Goal: Task Accomplishment & Management: Complete application form

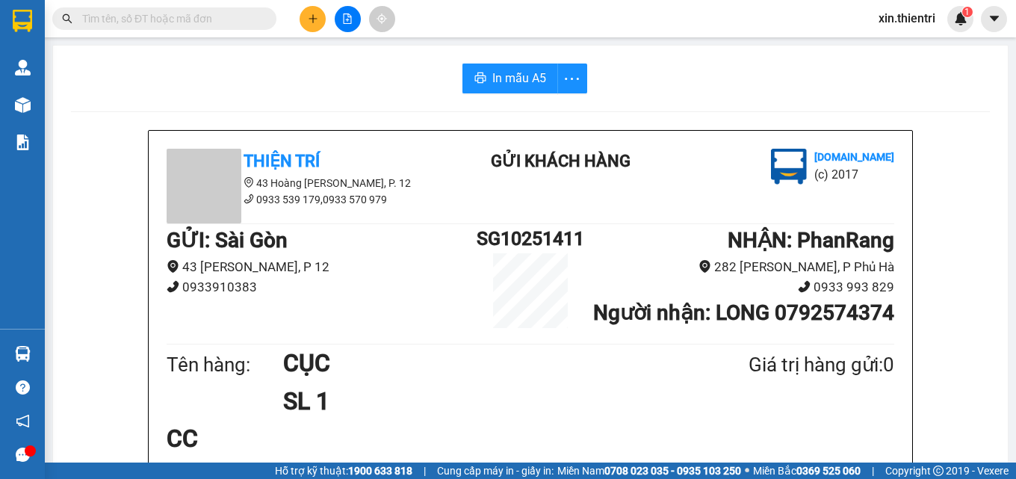
scroll to position [441, 0]
click at [319, 22] on button at bounding box center [313, 19] width 26 height 26
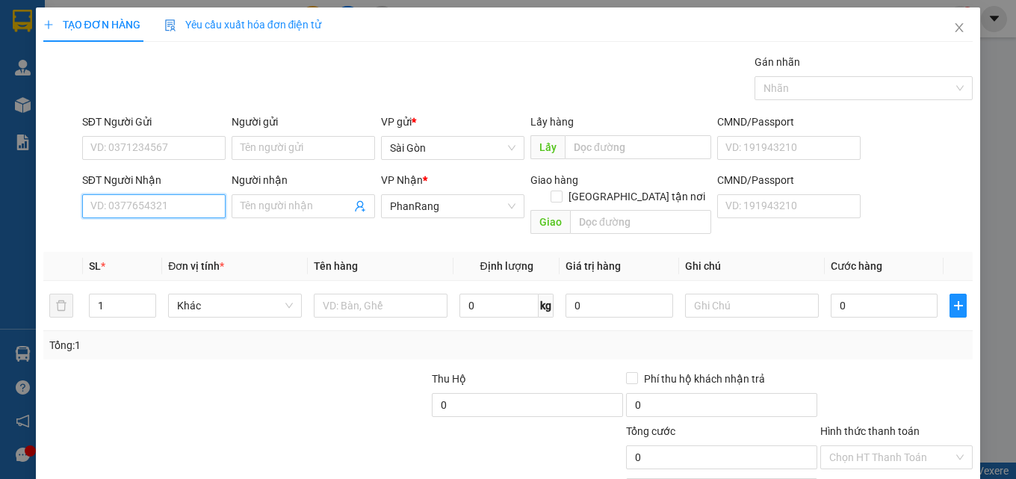
click at [187, 206] on input "SĐT Người Nhận" at bounding box center [153, 206] width 143 height 24
click at [166, 233] on div "0786680128 - HÂN" at bounding box center [152, 236] width 124 height 16
type input "0786680128"
type input "HÂN"
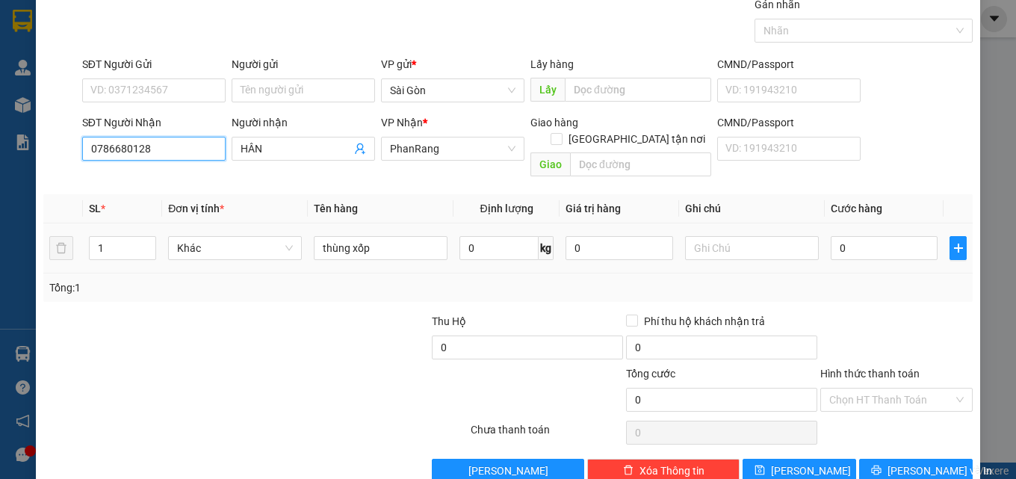
scroll to position [74, 0]
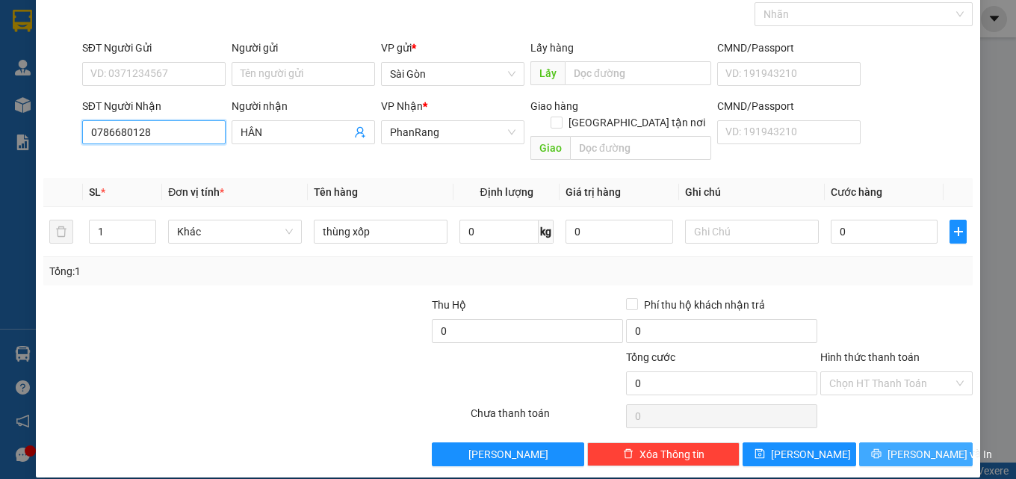
type input "0786680128"
click at [906, 446] on span "[PERSON_NAME] và In" at bounding box center [940, 454] width 105 height 16
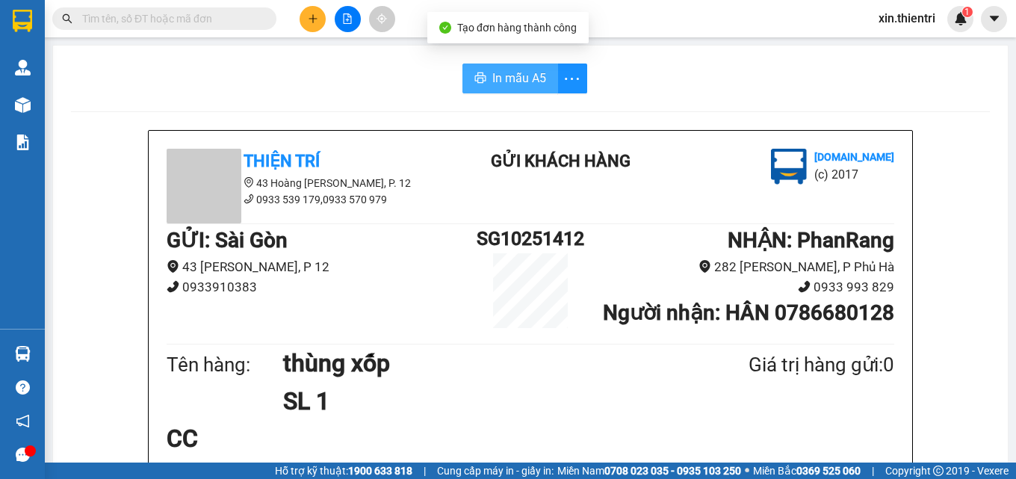
drag, startPoint x: 531, startPoint y: 78, endPoint x: 532, endPoint y: 92, distance: 13.5
click at [530, 79] on span "In mẫu A5" at bounding box center [519, 78] width 54 height 19
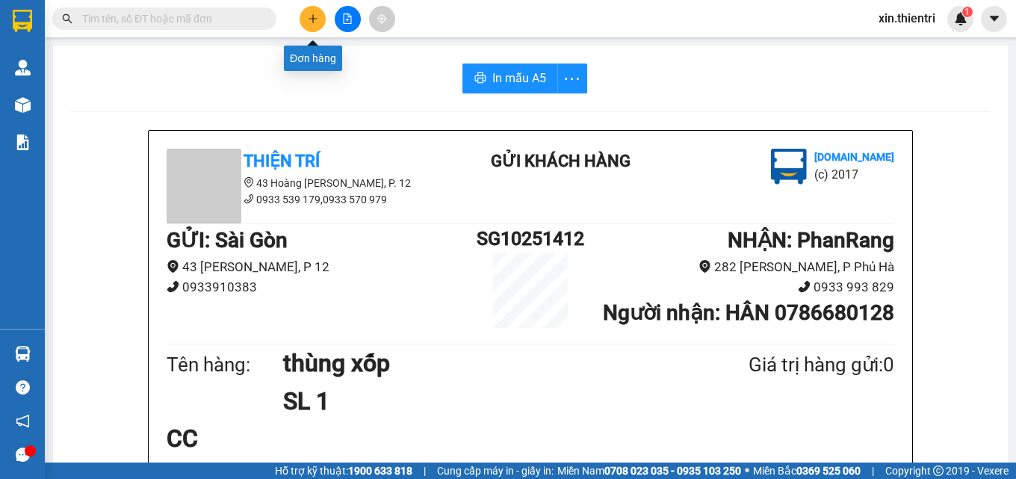
click at [317, 23] on icon "plus" at bounding box center [313, 18] width 10 height 10
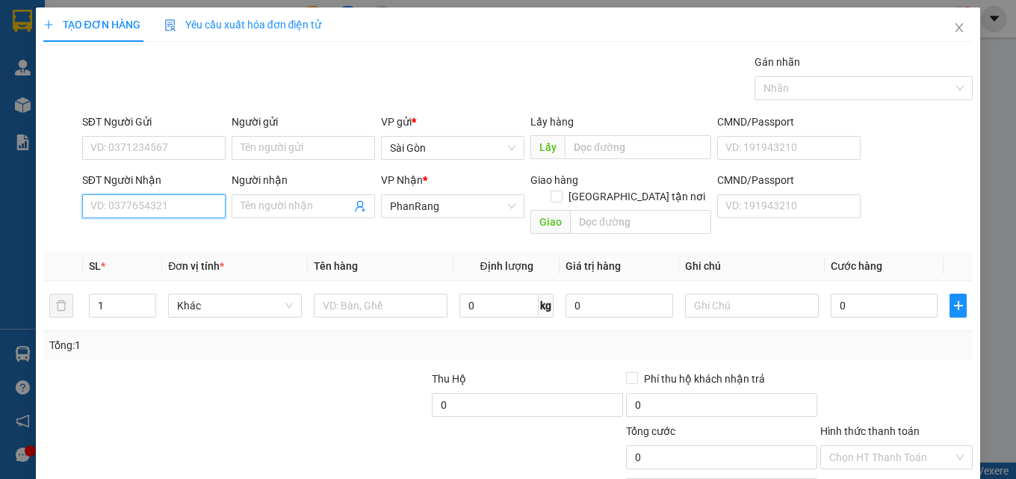
click at [168, 206] on input "SĐT Người Nhận" at bounding box center [153, 206] width 143 height 24
click at [568, 37] on div "TẠO ĐƠN HÀNG Yêu cầu xuất hóa đơn điện tử" at bounding box center [508, 24] width 930 height 34
click at [164, 203] on input "SĐT Người Nhận" at bounding box center [153, 206] width 143 height 24
click at [143, 204] on input "SĐT Người Nhận" at bounding box center [153, 206] width 143 height 24
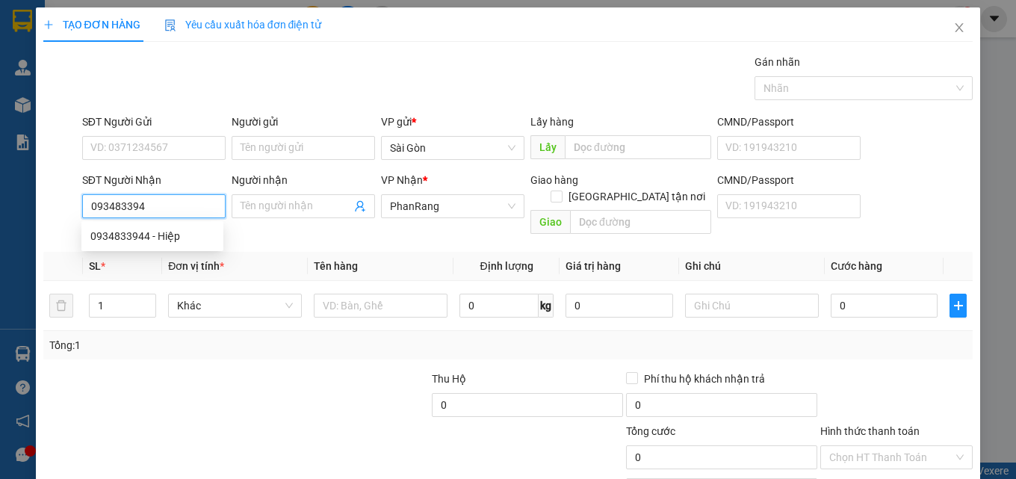
type input "0934833944"
click at [121, 230] on div "0934833944 - Hiệp" at bounding box center [152, 236] width 124 height 16
type input "Hiệp"
type input "0934833944"
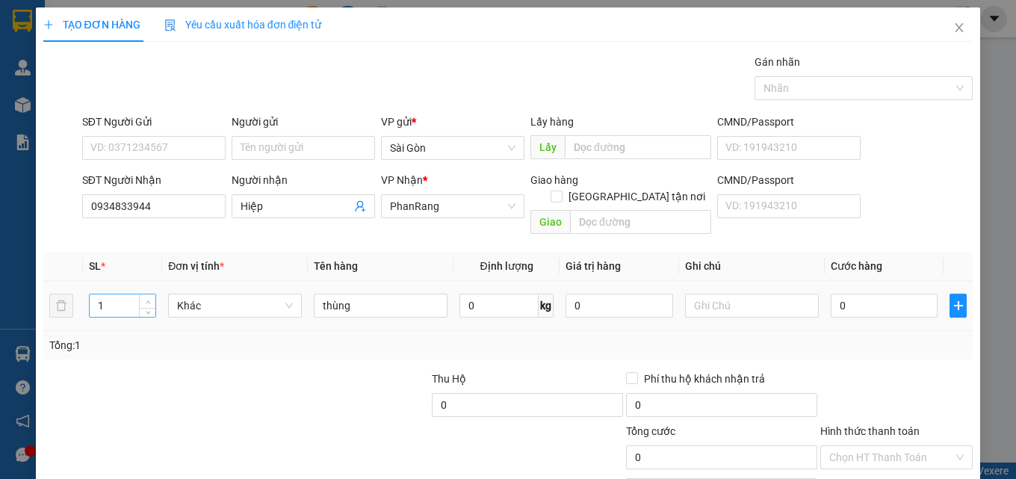
click at [155, 282] on td "1" at bounding box center [122, 306] width 79 height 50
click at [117, 294] on input "1" at bounding box center [123, 305] width 66 height 22
type input "12"
click at [356, 294] on input "thùng" at bounding box center [381, 306] width 134 height 24
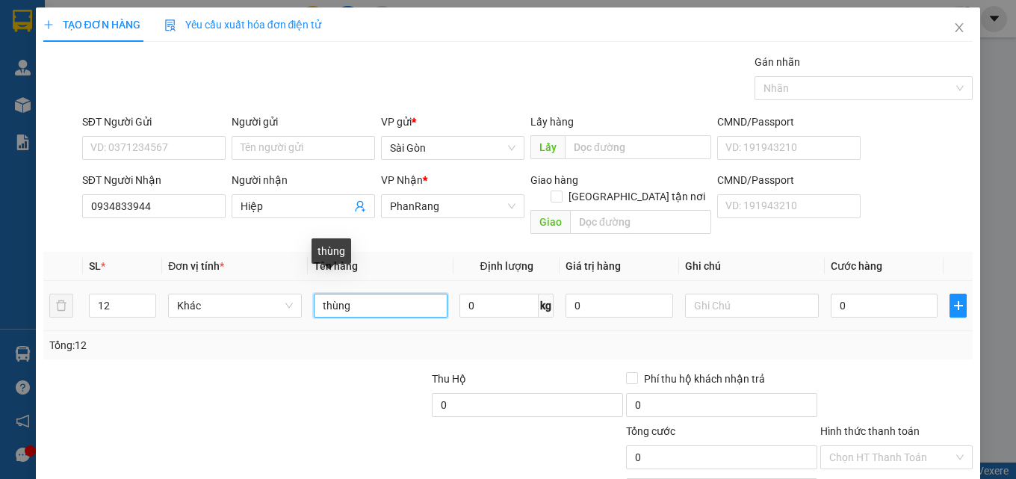
click at [356, 294] on input "thùng" at bounding box center [381, 306] width 134 height 24
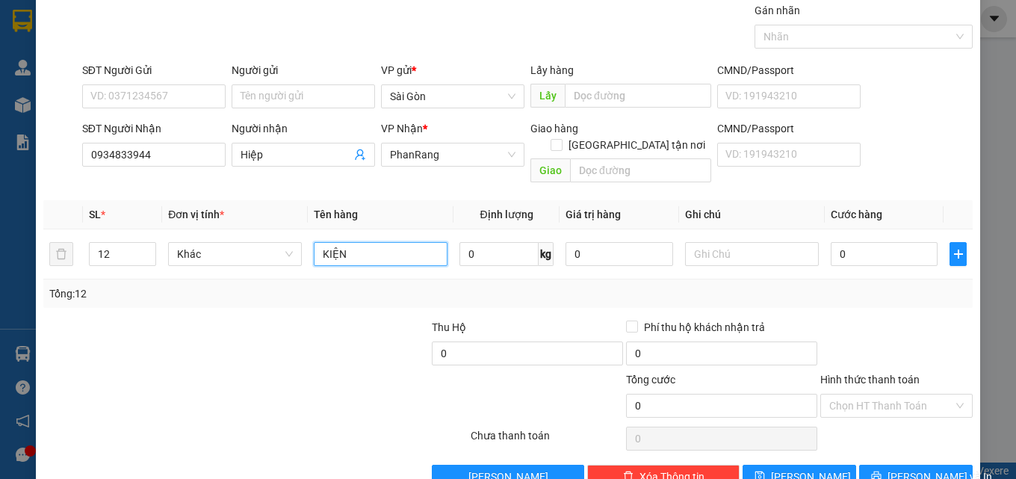
scroll to position [74, 0]
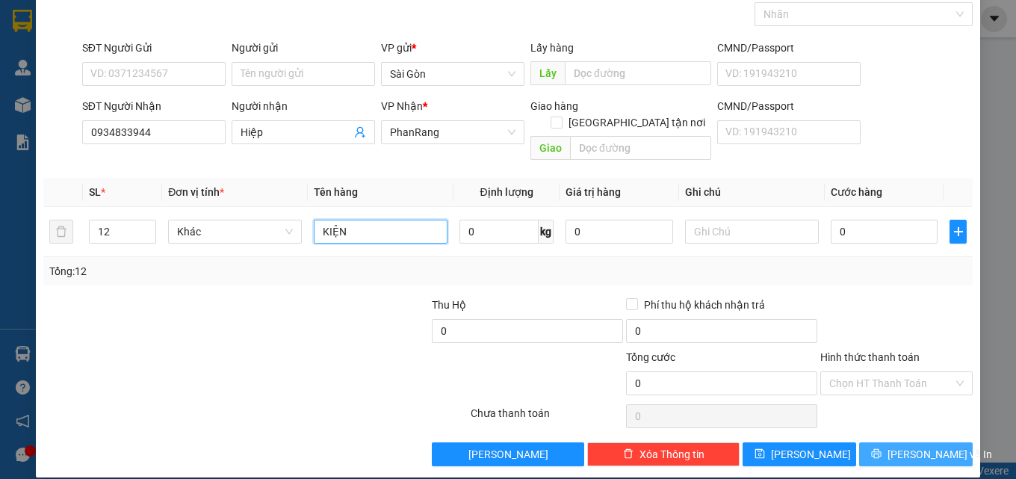
type input "KIỆN"
click at [890, 442] on button "[PERSON_NAME] và In" at bounding box center [916, 454] width 114 height 24
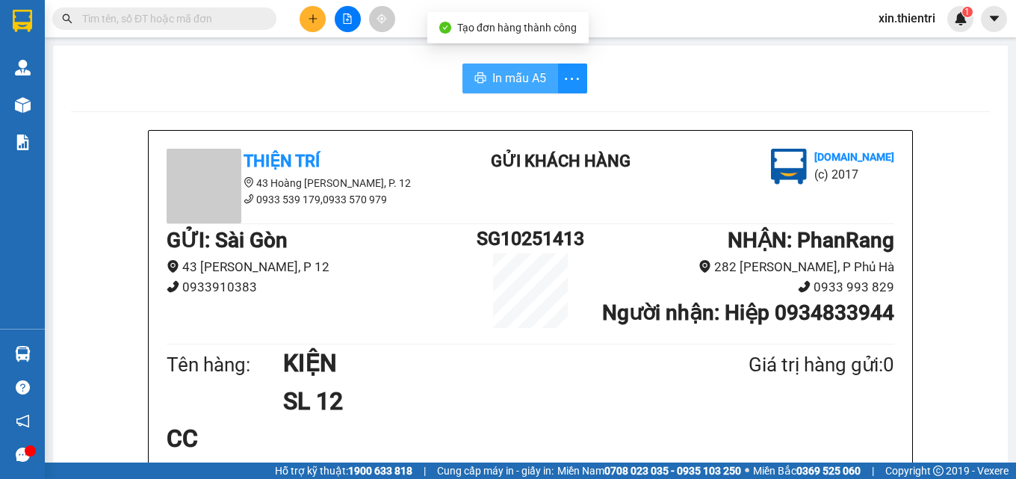
click at [501, 75] on span "In mẫu A5" at bounding box center [519, 78] width 54 height 19
click at [498, 78] on span "In mẫu A5" at bounding box center [519, 78] width 54 height 19
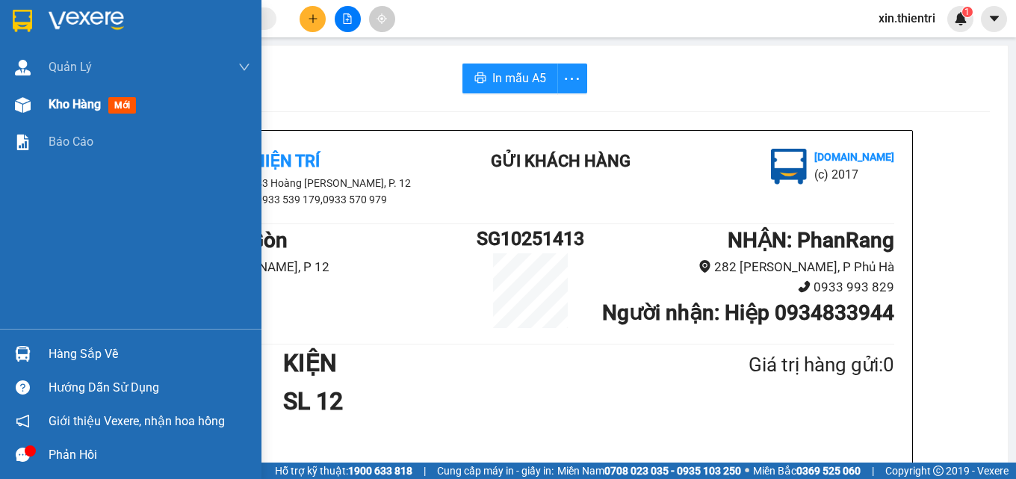
click at [35, 105] on div at bounding box center [23, 105] width 26 height 26
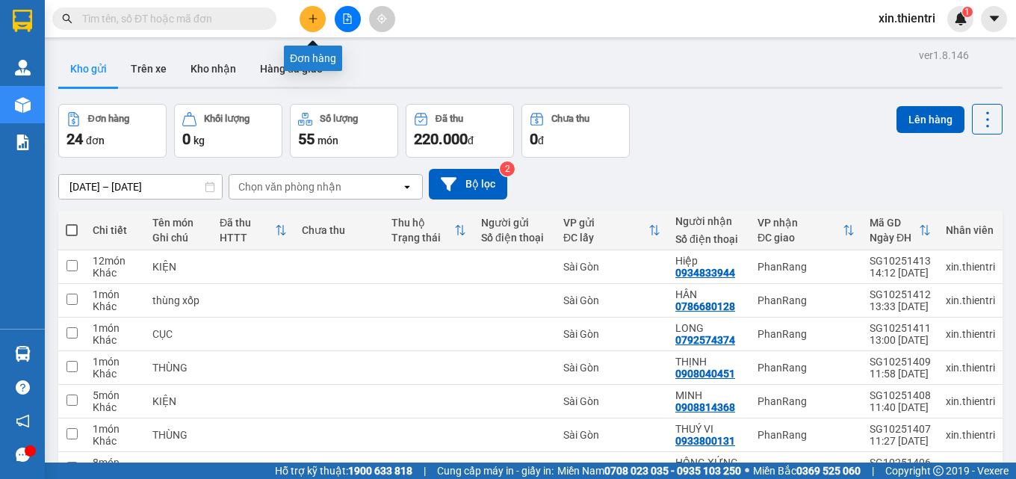
click at [309, 21] on icon "plus" at bounding box center [313, 18] width 10 height 10
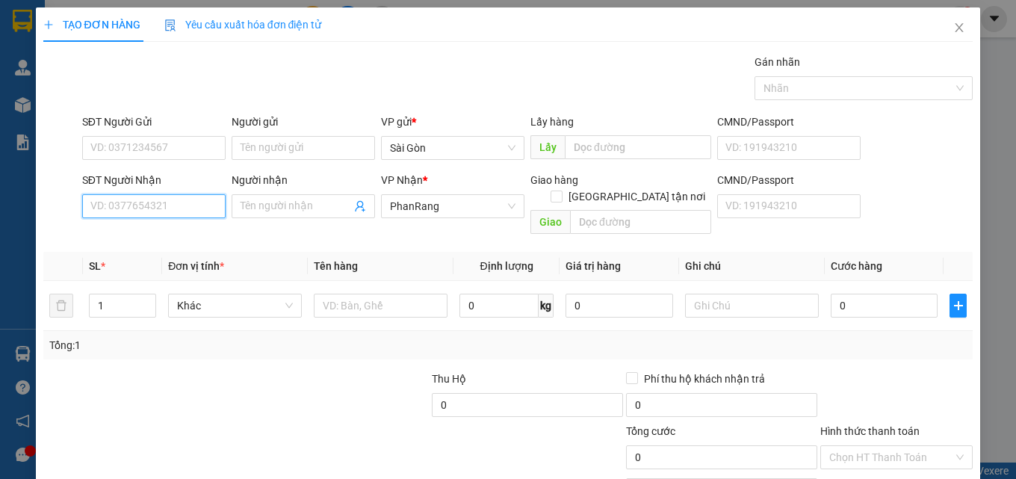
click at [178, 208] on input "SĐT Người Nhận" at bounding box center [153, 206] width 143 height 24
click at [176, 232] on div "0376300509 - HIỆP" at bounding box center [152, 236] width 124 height 16
type input "0376300509"
type input "HIỆP"
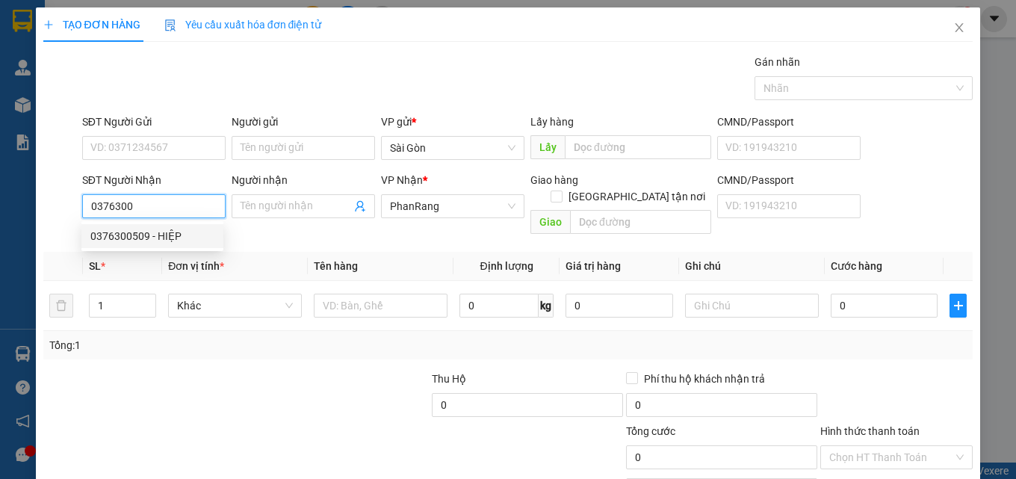
type input "[PERSON_NAME]"
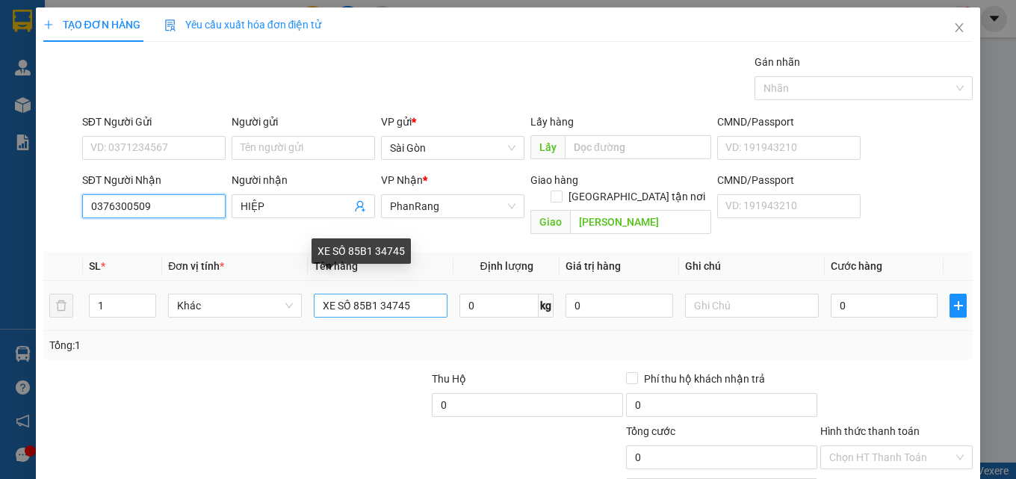
type input "0376300509"
click at [404, 294] on input "XE SỐ 85B1 34745" at bounding box center [381, 306] width 134 height 24
click at [406, 294] on input "XE SỐ 85B1 34745" at bounding box center [381, 306] width 134 height 24
click at [407, 294] on input "XE SỐ 85B1 34745" at bounding box center [381, 306] width 134 height 24
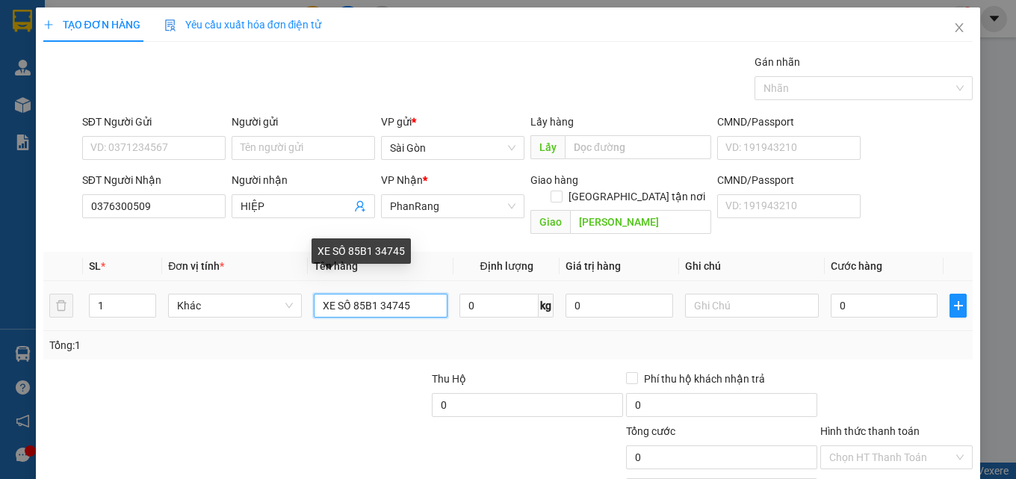
click at [409, 294] on input "XE SỐ 85B1 34745" at bounding box center [381, 306] width 134 height 24
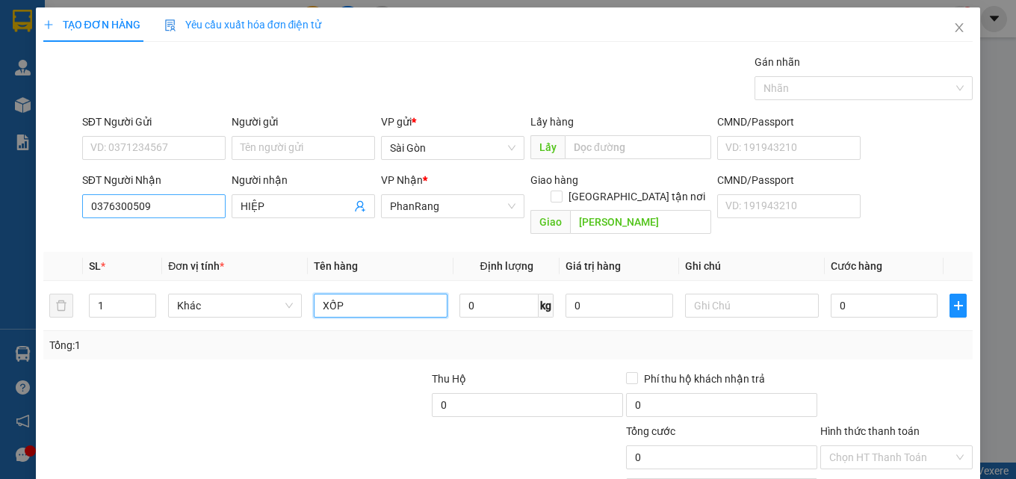
type input "XỐP"
click at [161, 210] on input "0376300509" at bounding box center [153, 206] width 143 height 24
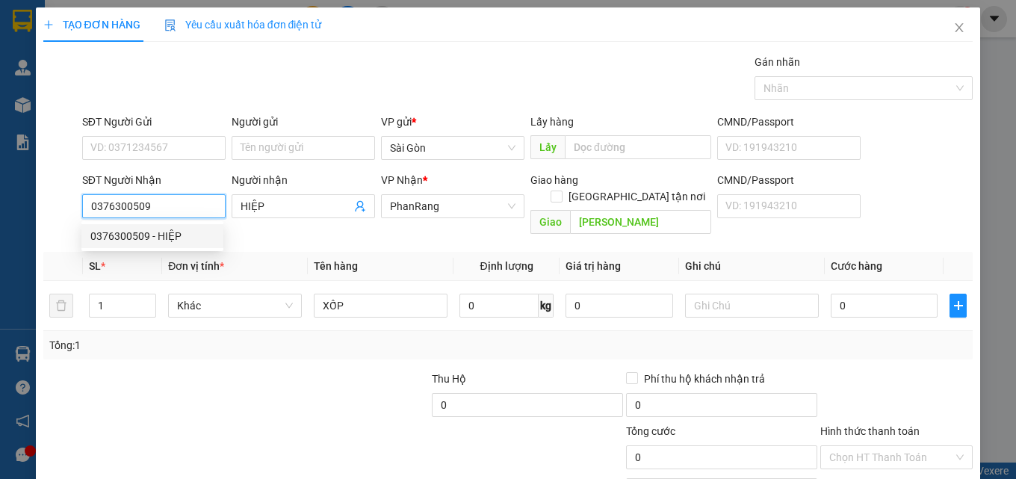
click at [161, 211] on input "0376300509" at bounding box center [153, 206] width 143 height 24
click at [165, 205] on input "0376300509" at bounding box center [153, 206] width 143 height 24
click at [293, 207] on input "HIỆP" at bounding box center [296, 206] width 111 height 16
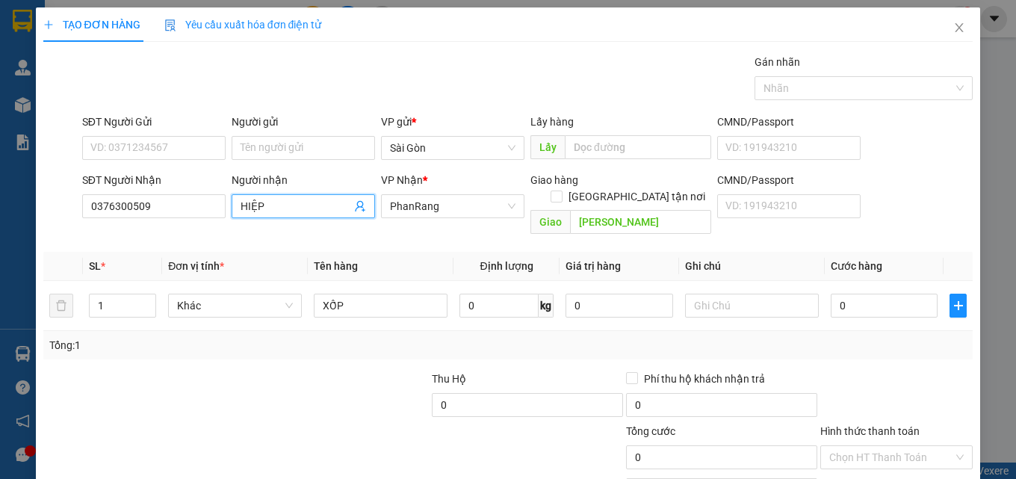
click at [293, 206] on input "HIỆP" at bounding box center [296, 206] width 111 height 16
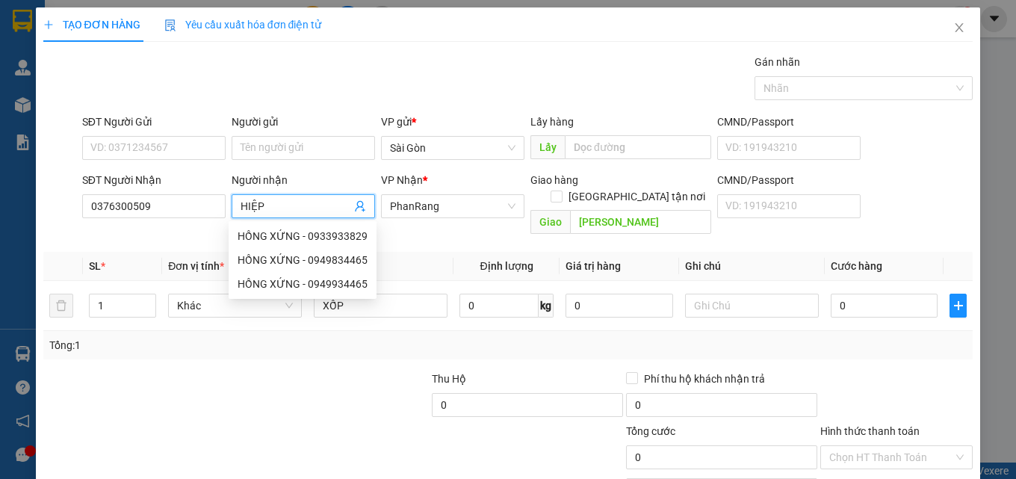
click at [307, 198] on input "HIỆP" at bounding box center [296, 206] width 111 height 16
click at [318, 208] on input "HIỆP" at bounding box center [296, 206] width 111 height 16
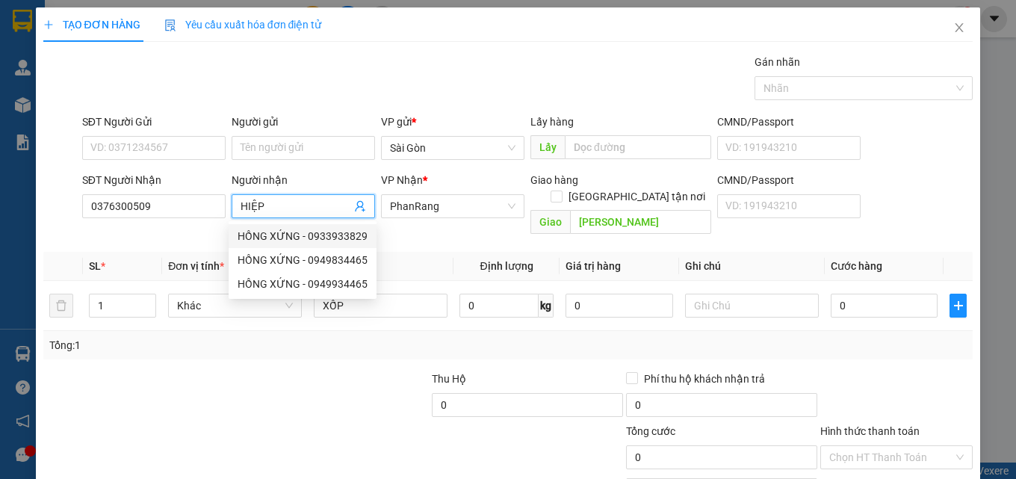
click at [318, 208] on input "HIỆP" at bounding box center [296, 206] width 111 height 16
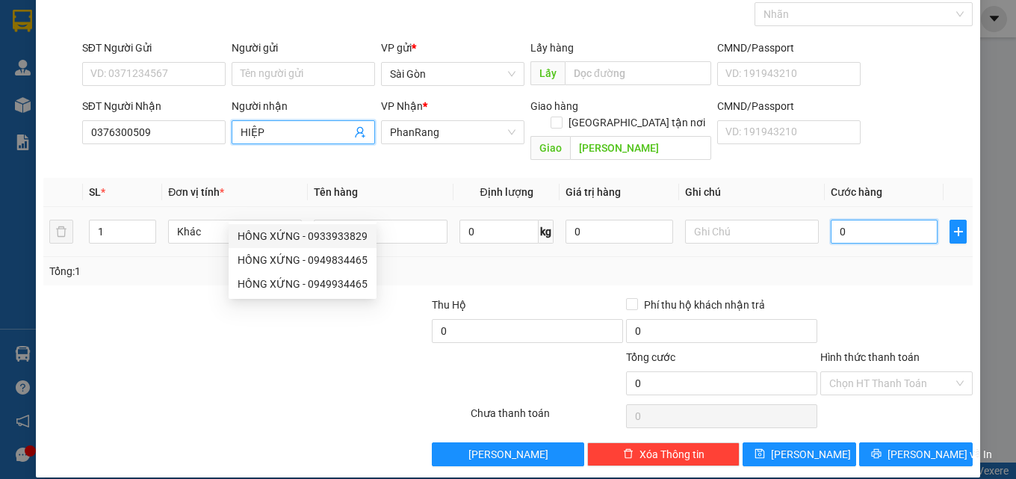
click at [843, 220] on input "0" at bounding box center [885, 232] width 108 height 24
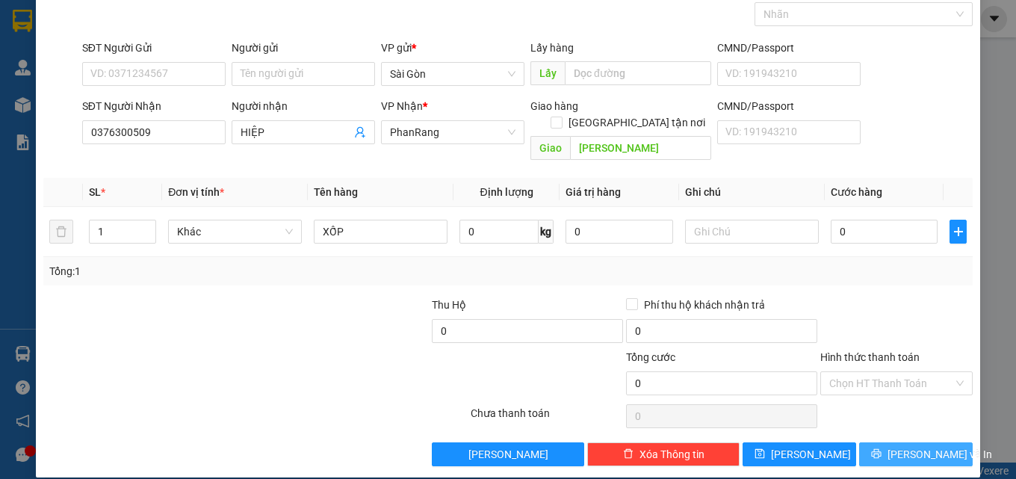
click at [915, 446] on span "[PERSON_NAME] và In" at bounding box center [940, 454] width 105 height 16
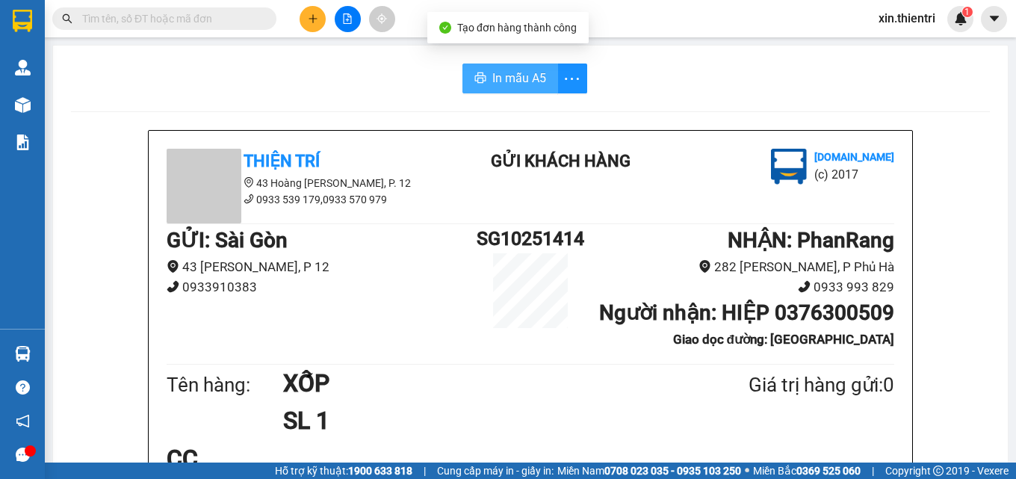
click at [529, 78] on span "In mẫu A5" at bounding box center [519, 78] width 54 height 19
click at [530, 78] on span "In mẫu A5" at bounding box center [519, 78] width 54 height 19
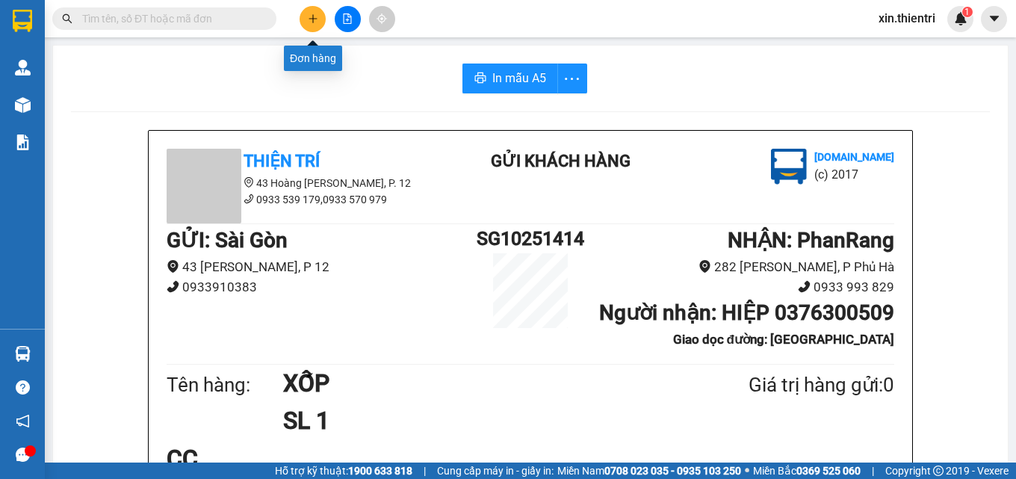
click at [315, 19] on icon "plus" at bounding box center [313, 18] width 8 height 1
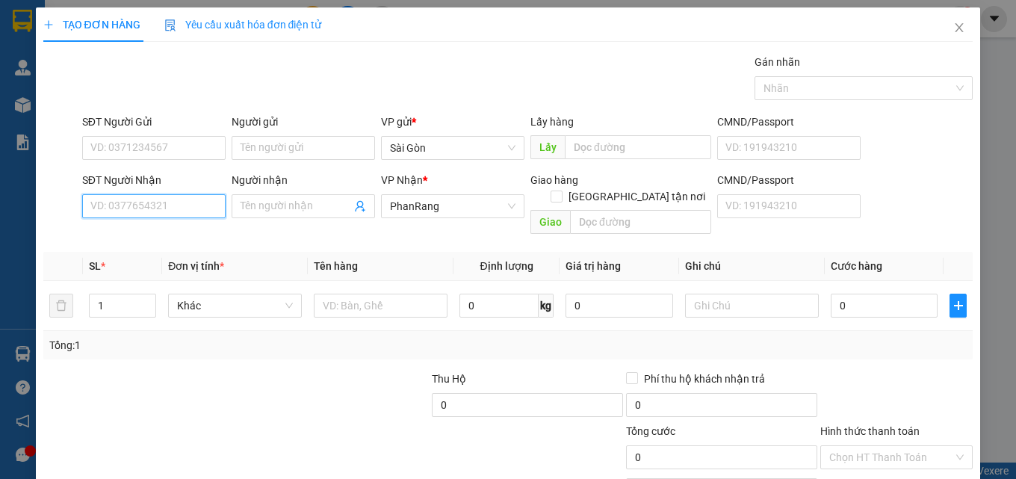
click at [190, 209] on input "SĐT Người Nhận" at bounding box center [153, 206] width 143 height 24
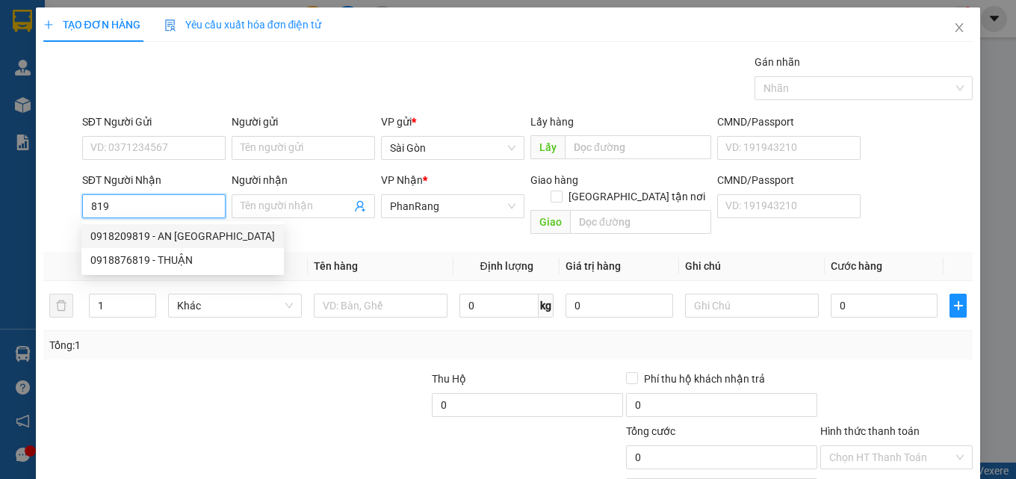
click at [140, 229] on div "0918209819 - AN [GEOGRAPHIC_DATA]" at bounding box center [182, 236] width 185 height 16
type input "0918209819"
type input "AN THIÊN PHÚ"
click at [140, 229] on div "0918209819 - AN [GEOGRAPHIC_DATA]" at bounding box center [182, 236] width 185 height 16
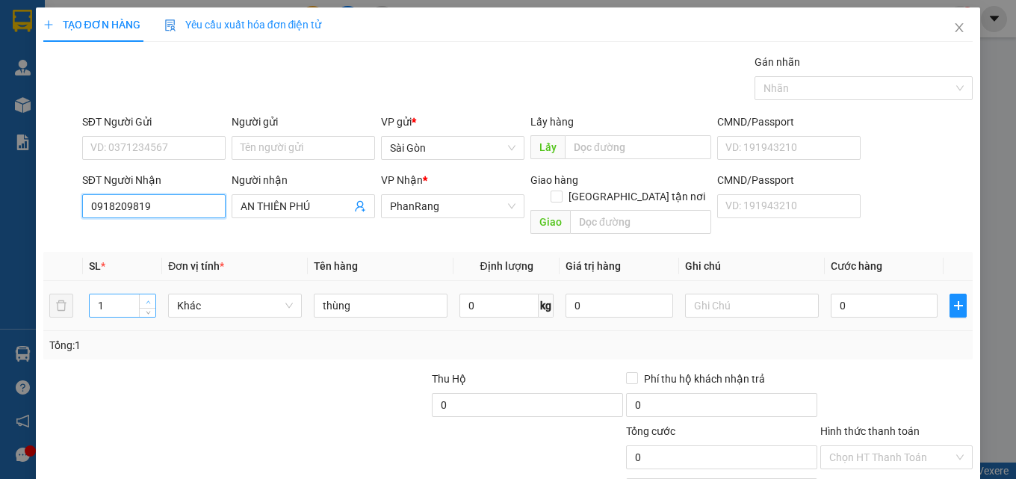
type input "0918209819"
click at [147, 294] on span "Increase Value" at bounding box center [147, 300] width 16 height 13
type input "3"
click at [147, 294] on span "Increase Value" at bounding box center [147, 300] width 16 height 13
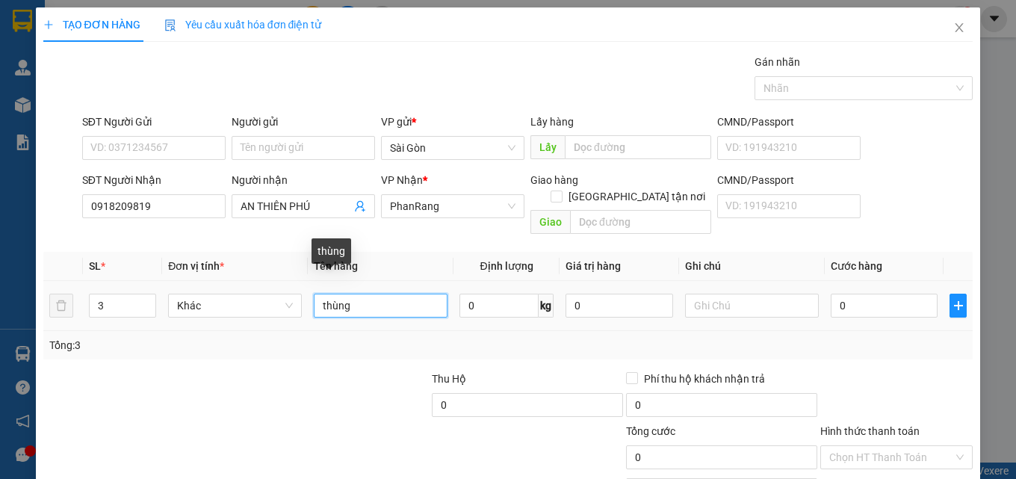
click at [411, 294] on input "thùng" at bounding box center [381, 306] width 134 height 24
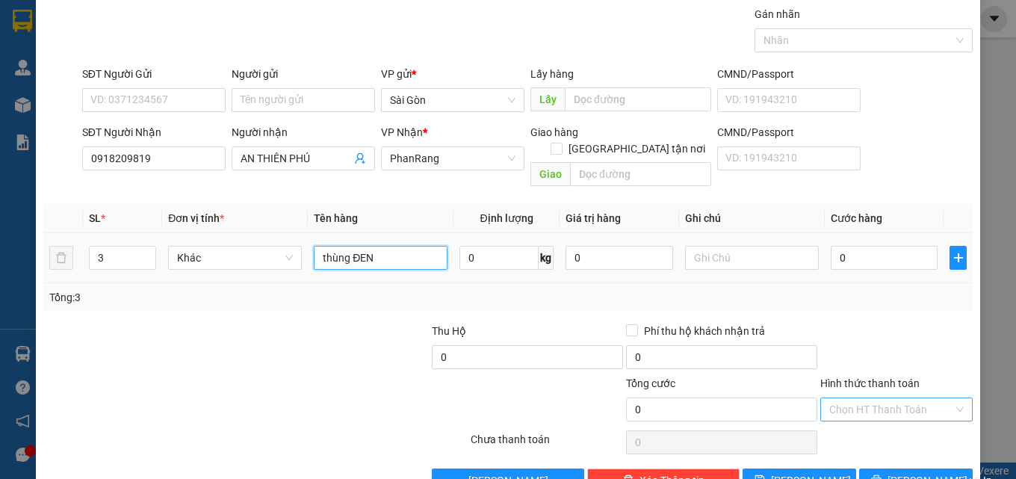
scroll to position [74, 0]
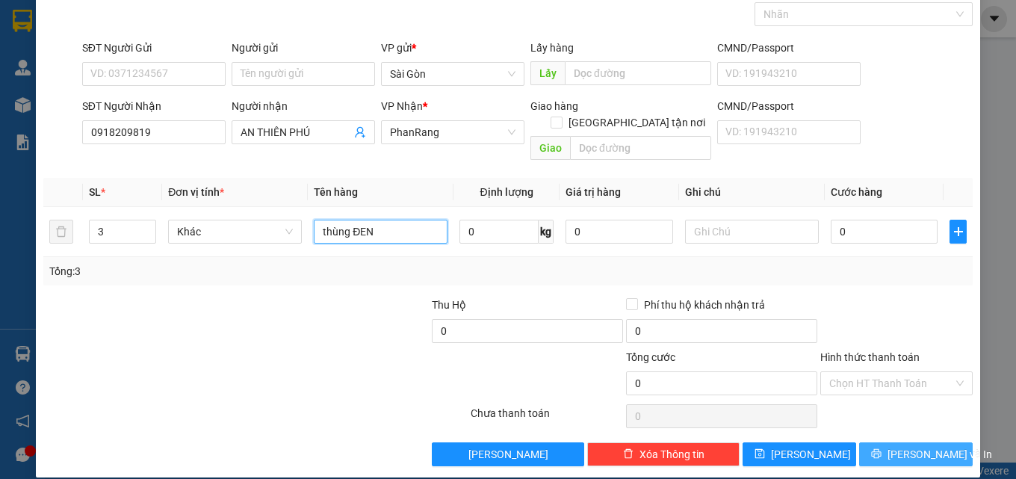
type input "thùng ĐEN"
click at [937, 442] on button "[PERSON_NAME] và In" at bounding box center [916, 454] width 114 height 24
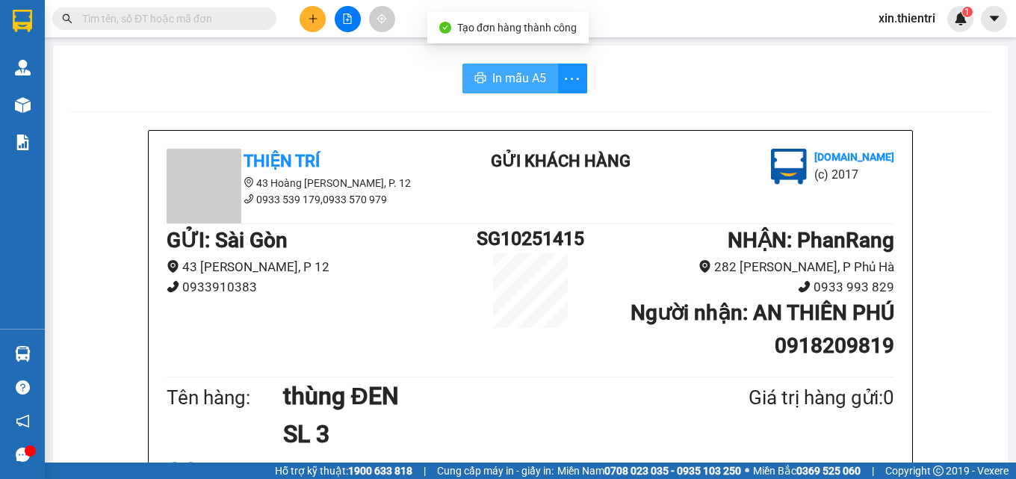
click at [492, 69] on span "In mẫu A5" at bounding box center [519, 78] width 54 height 19
click at [309, 25] on button at bounding box center [313, 19] width 26 height 26
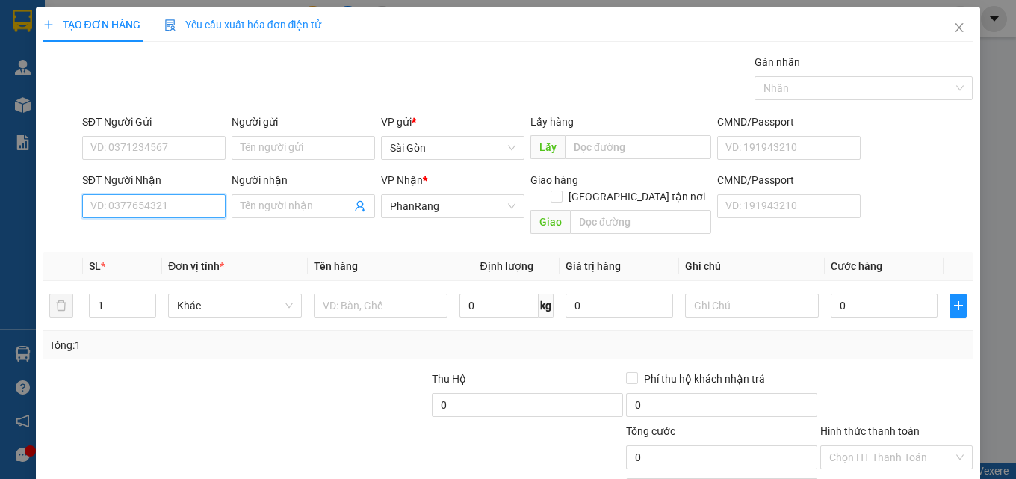
click at [144, 208] on input "SĐT Người Nhận" at bounding box center [153, 206] width 143 height 24
type input "0339303380"
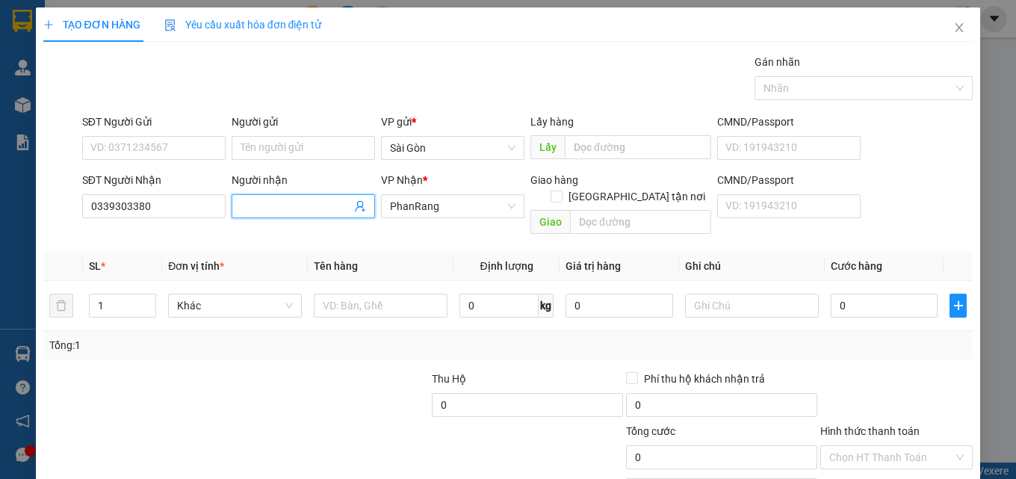
click at [257, 209] on input "Người nhận" at bounding box center [296, 206] width 111 height 16
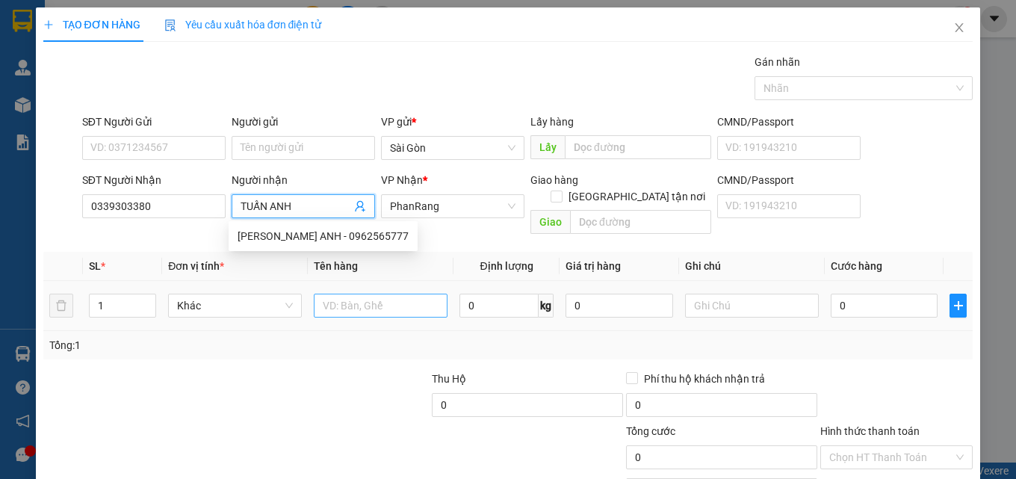
type input "TUẤN ANH"
click at [392, 294] on input "text" at bounding box center [381, 306] width 134 height 24
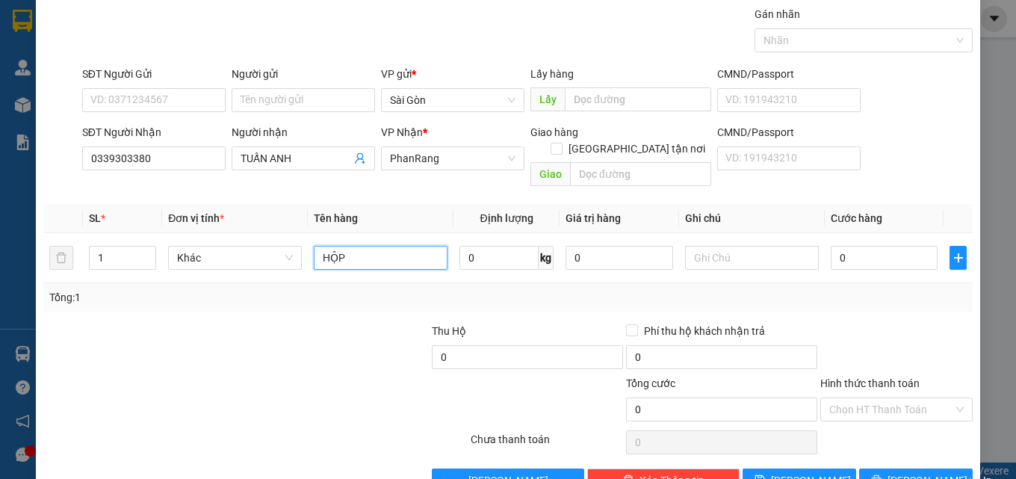
scroll to position [74, 0]
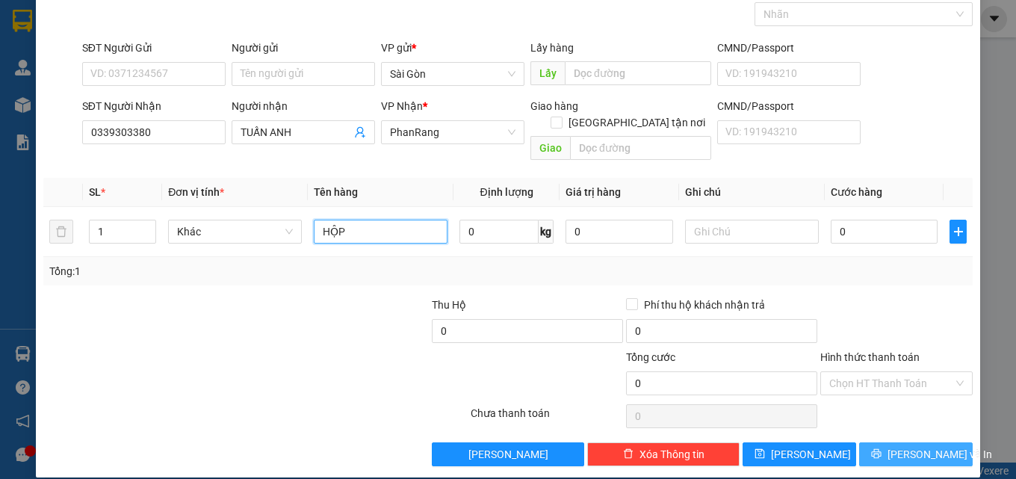
type input "HỘP"
drag, startPoint x: 933, startPoint y: 441, endPoint x: 924, endPoint y: 424, distance: 18.7
click at [933, 446] on span "[PERSON_NAME] và In" at bounding box center [940, 454] width 105 height 16
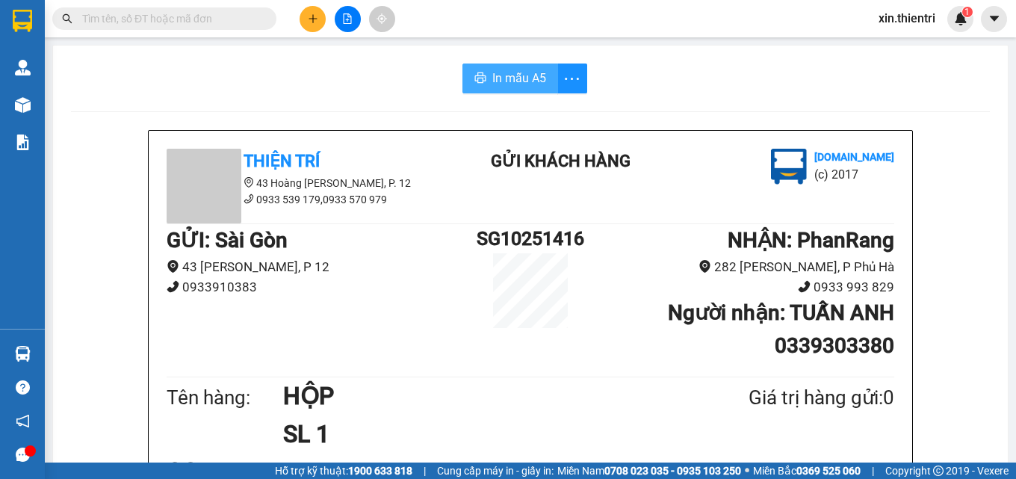
click at [520, 76] on span "In mẫu A5" at bounding box center [519, 78] width 54 height 19
click at [308, 23] on icon "plus" at bounding box center [313, 18] width 10 height 10
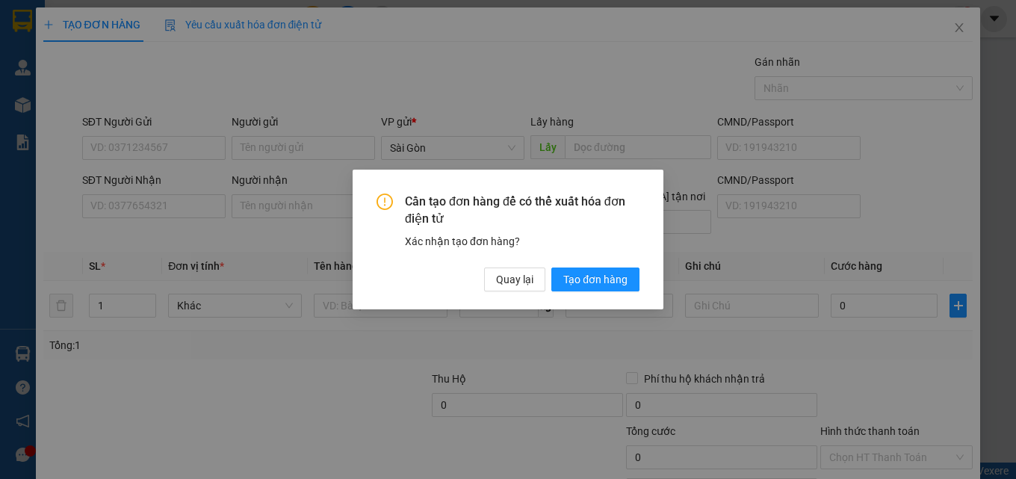
click at [498, 326] on div "Cần tạo đơn hàng để có thể xuất hóa đơn điện tử Xác nhận tạo đơn hàng? Quay lại…" at bounding box center [508, 239] width 1016 height 479
click at [515, 279] on span "Quay lại" at bounding box center [514, 279] width 37 height 16
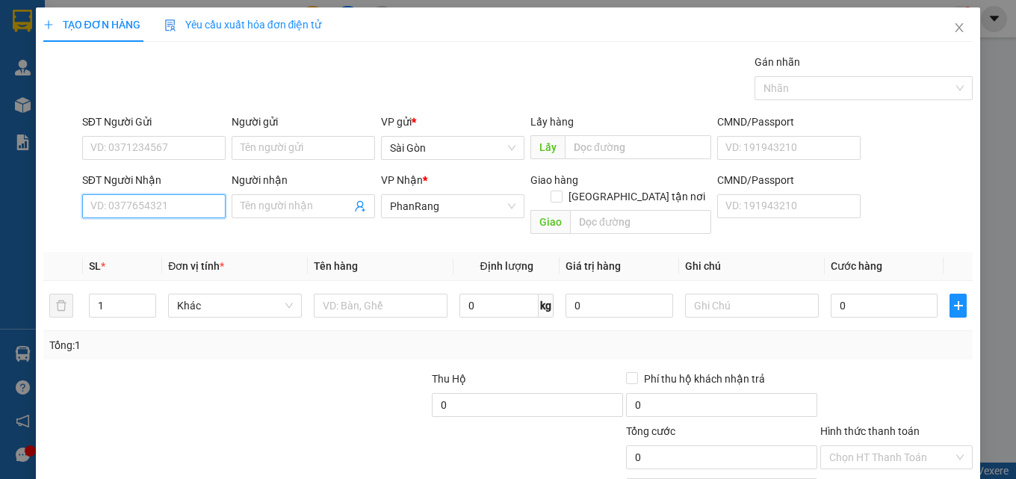
click at [215, 210] on input "SĐT Người Nhận" at bounding box center [153, 206] width 143 height 24
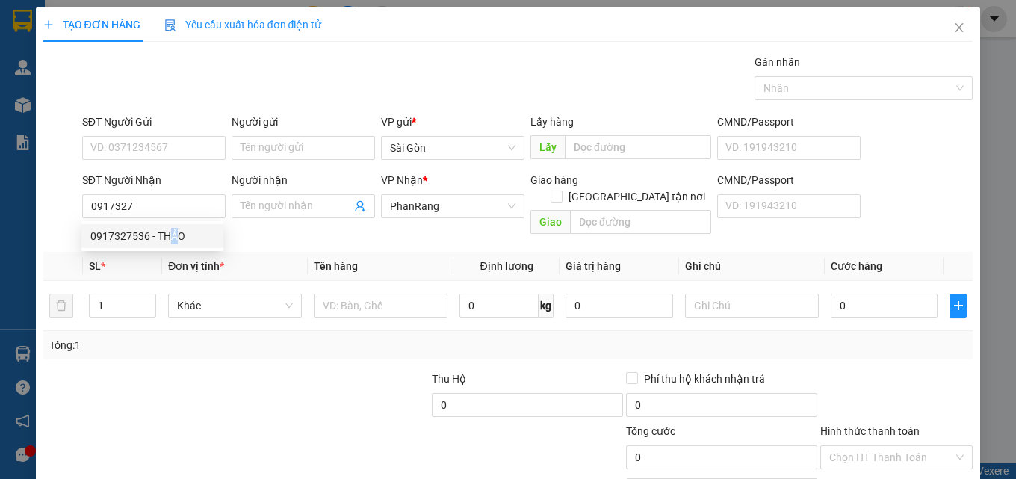
click at [179, 231] on div "0917327536 0917327536 - [PERSON_NAME]" at bounding box center [152, 236] width 142 height 30
click at [181, 232] on div "Transit Pickup Surcharge Ids Transit Deliver Surcharge Ids Transit Deliver Surc…" at bounding box center [508, 297] width 930 height 487
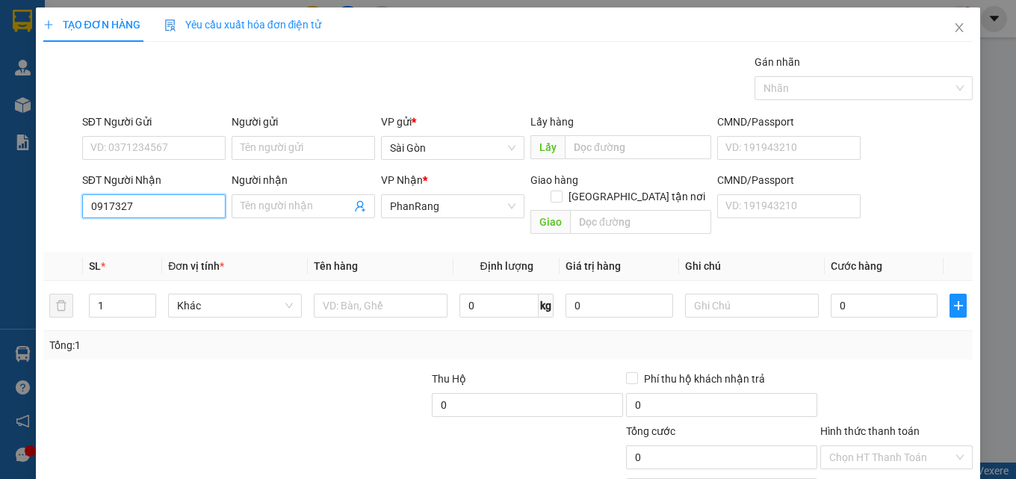
click at [176, 211] on input "0917327" at bounding box center [153, 206] width 143 height 24
click at [183, 239] on div "0917327536 - THẢO" at bounding box center [152, 236] width 124 height 16
type input "0917327536"
type input "THẢO"
type input "[PERSON_NAME]"
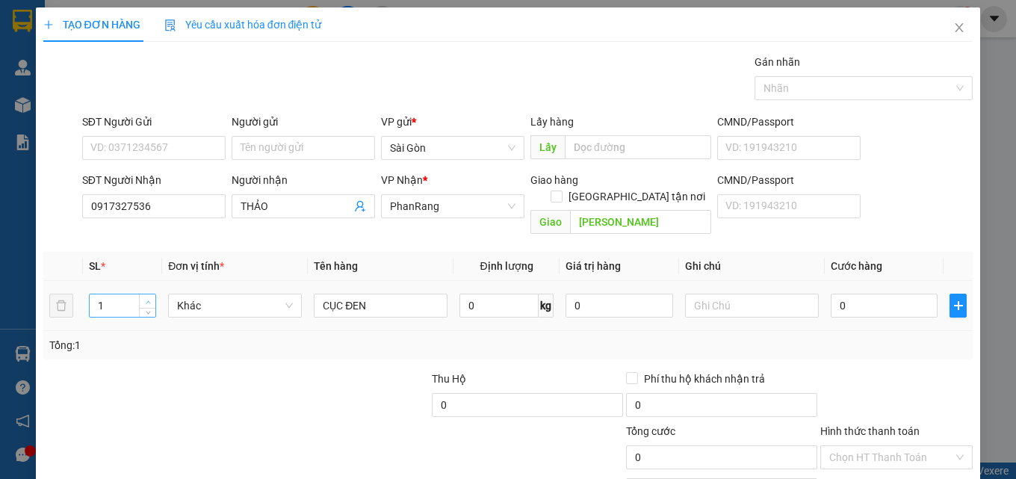
type input "2"
click at [151, 297] on span "up" at bounding box center [147, 301] width 9 height 9
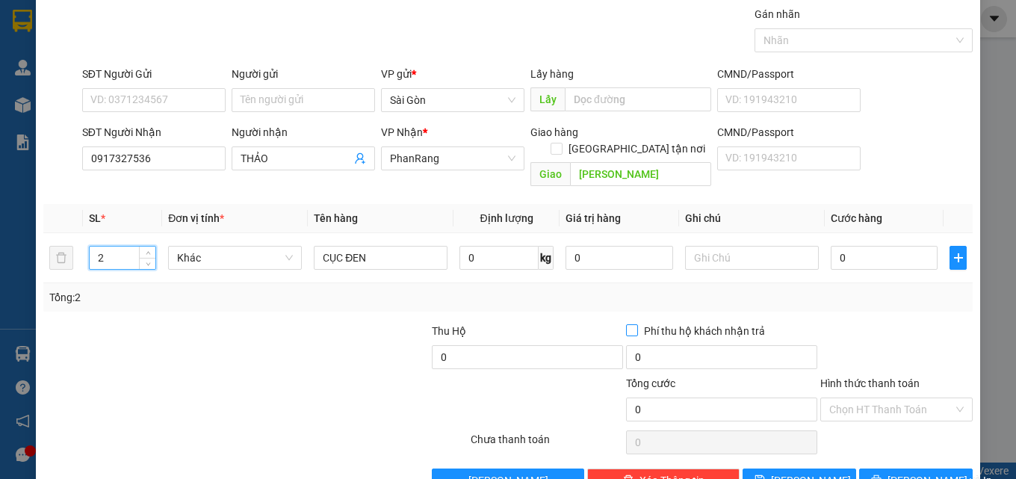
scroll to position [74, 0]
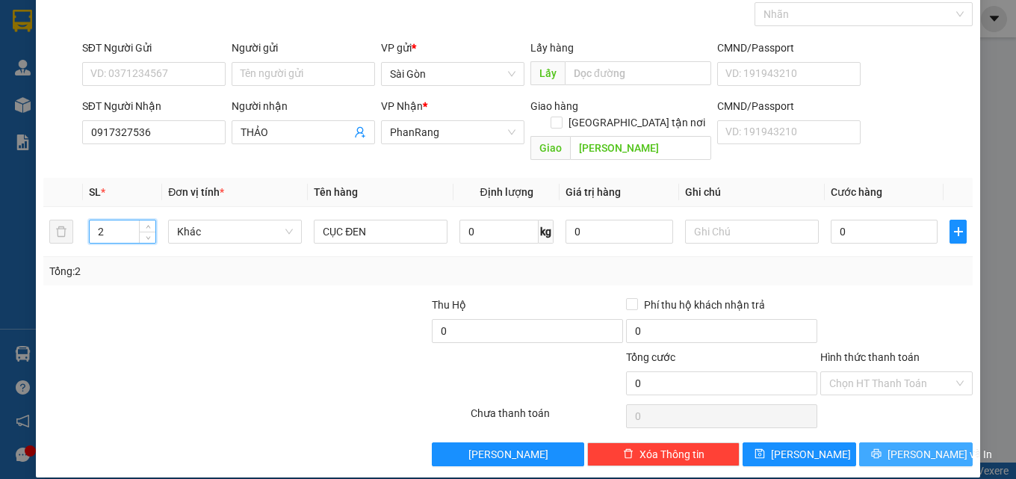
click at [898, 446] on span "[PERSON_NAME] và In" at bounding box center [940, 454] width 105 height 16
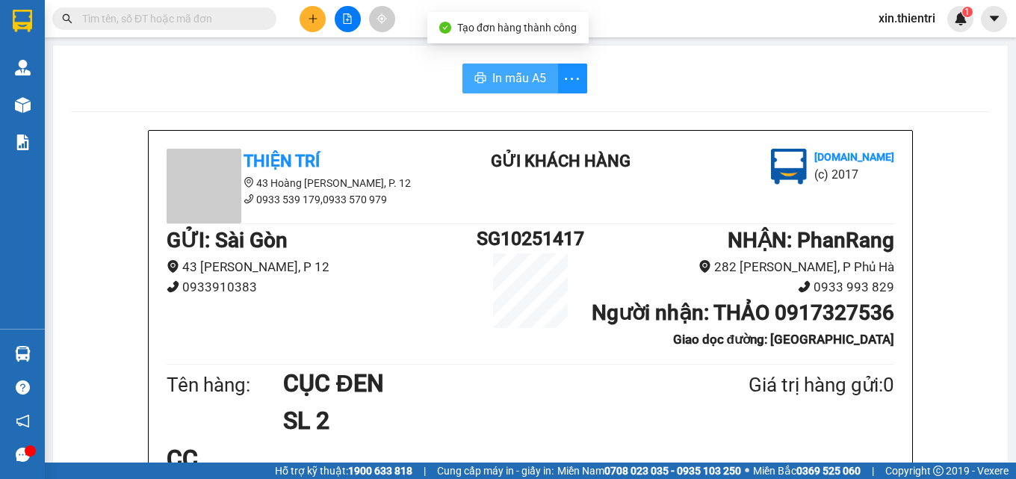
click at [513, 75] on span "In mẫu A5" at bounding box center [519, 78] width 54 height 19
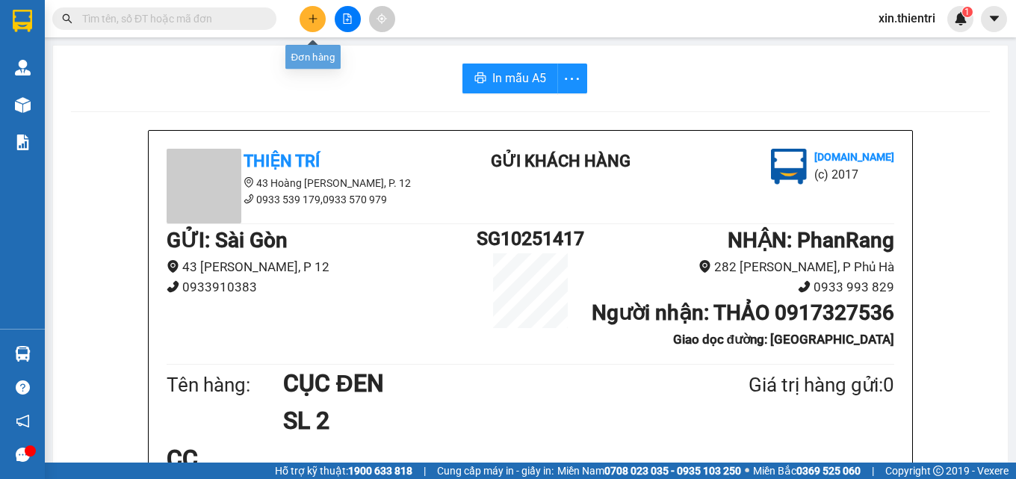
click at [322, 24] on button at bounding box center [313, 19] width 26 height 26
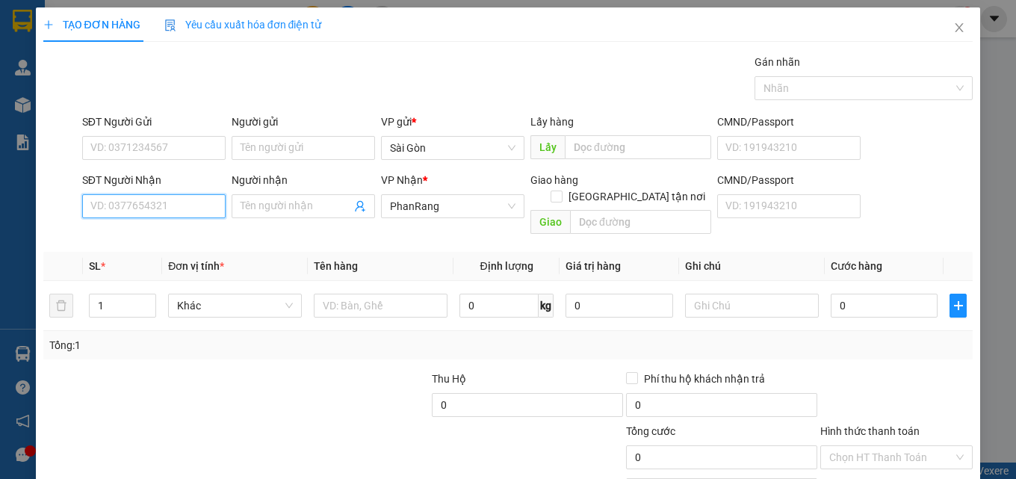
click at [192, 213] on input "SĐT Người Nhận" at bounding box center [153, 206] width 143 height 24
click at [197, 235] on div "0932037480 - HOA" at bounding box center [152, 236] width 124 height 16
type input "0932037480"
type input "HOA"
type input "HỘ DIÊM"
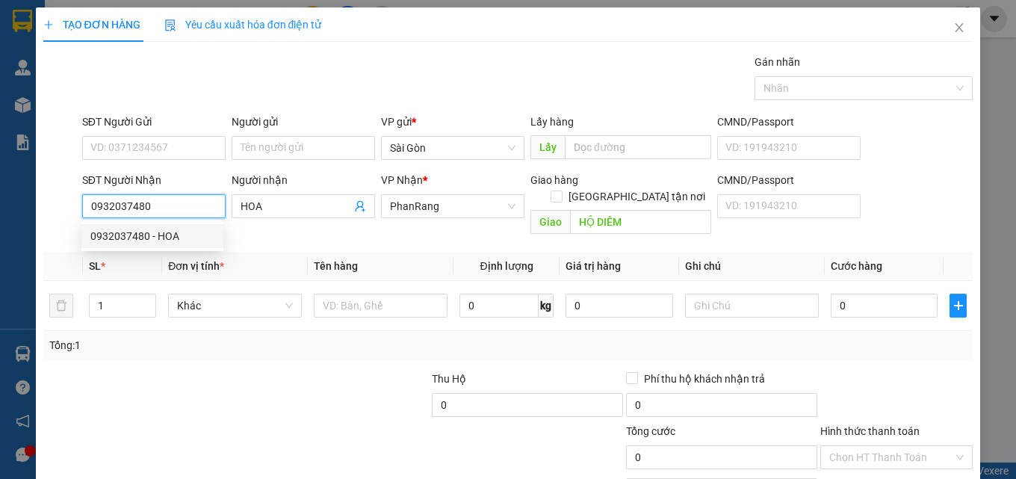
type input "30.000"
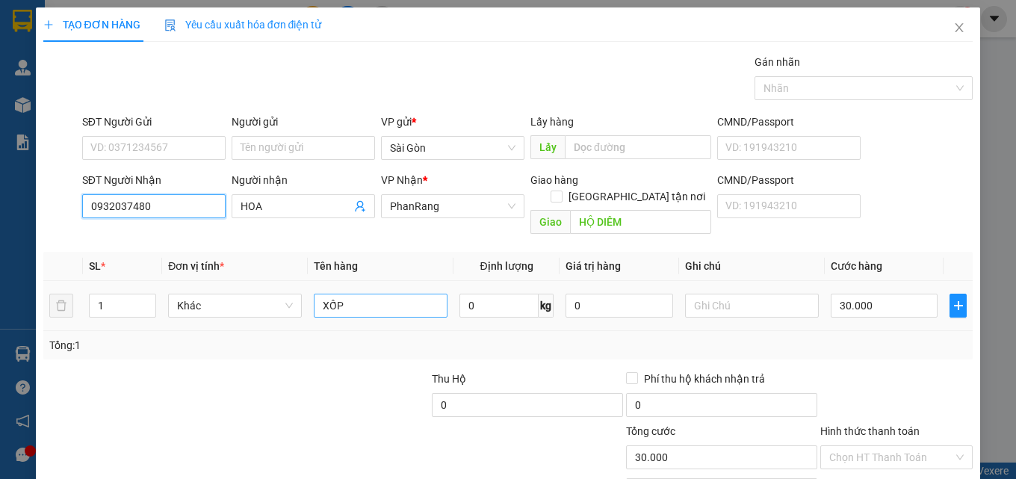
type input "0932037480"
click at [386, 298] on input "XỐP" at bounding box center [381, 306] width 134 height 24
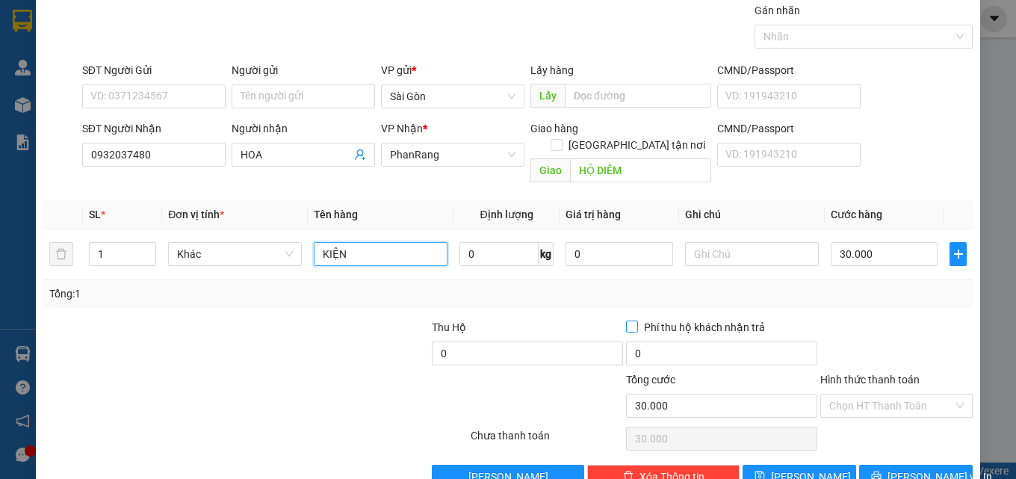
scroll to position [74, 0]
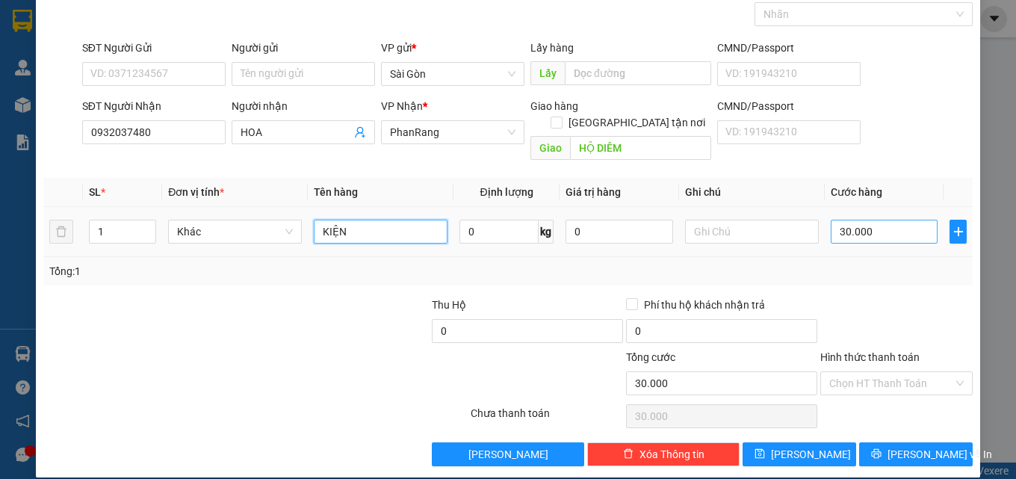
type input "KIỆN"
click at [876, 223] on input "30.000" at bounding box center [885, 232] width 108 height 24
type input "0"
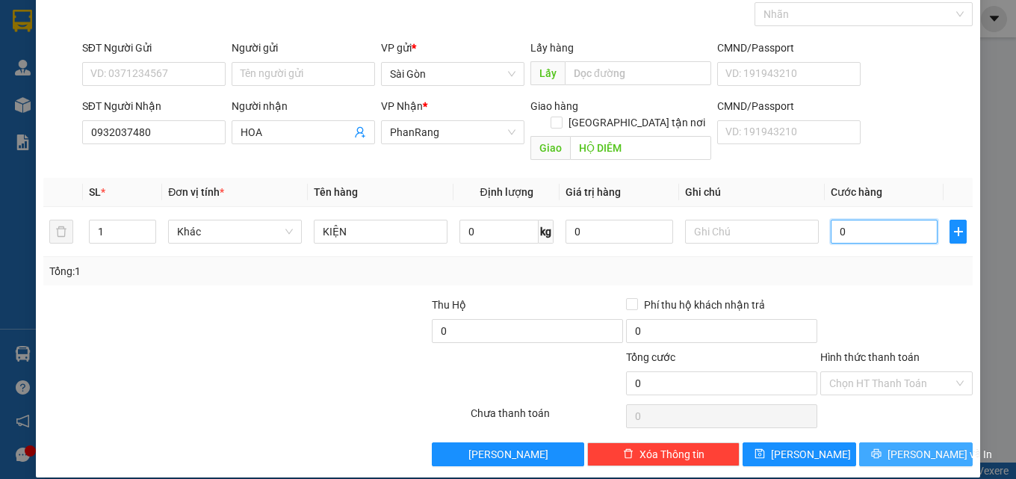
type input "0"
click at [921, 446] on span "[PERSON_NAME] và In" at bounding box center [940, 454] width 105 height 16
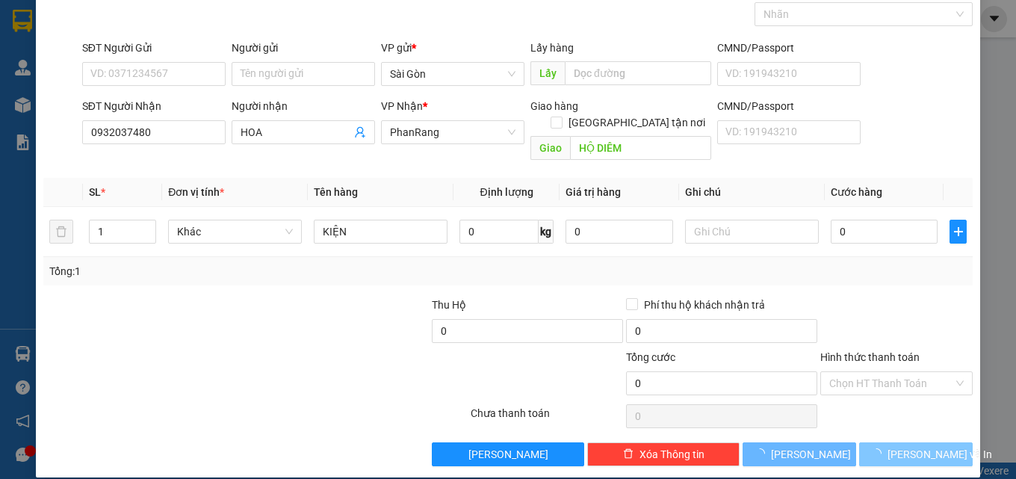
click at [919, 446] on span "[PERSON_NAME] và In" at bounding box center [940, 454] width 105 height 16
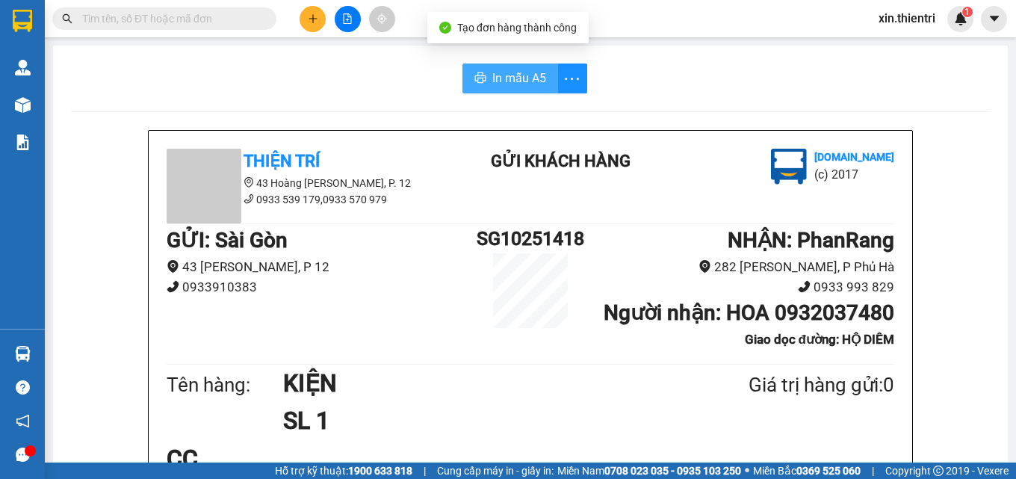
click at [501, 72] on span "In mẫu A5" at bounding box center [519, 78] width 54 height 19
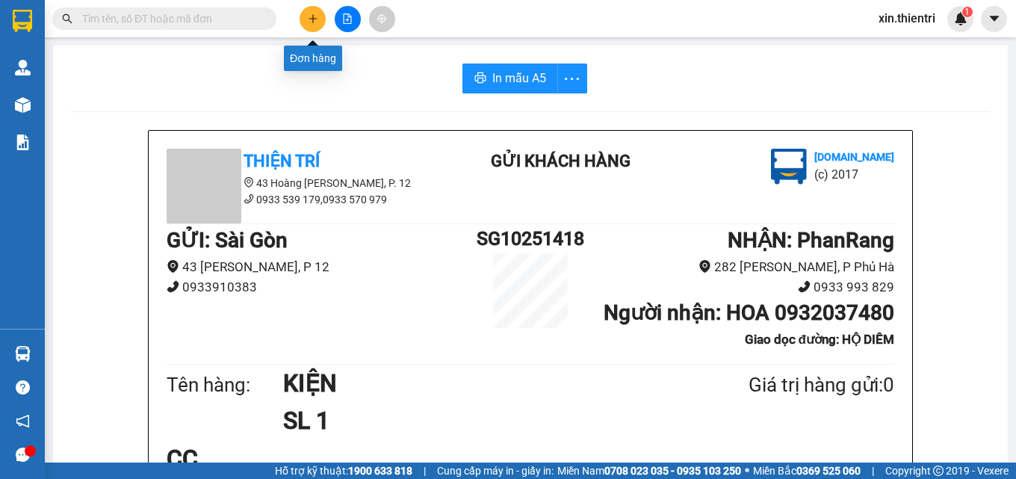
click at [305, 25] on button at bounding box center [313, 19] width 26 height 26
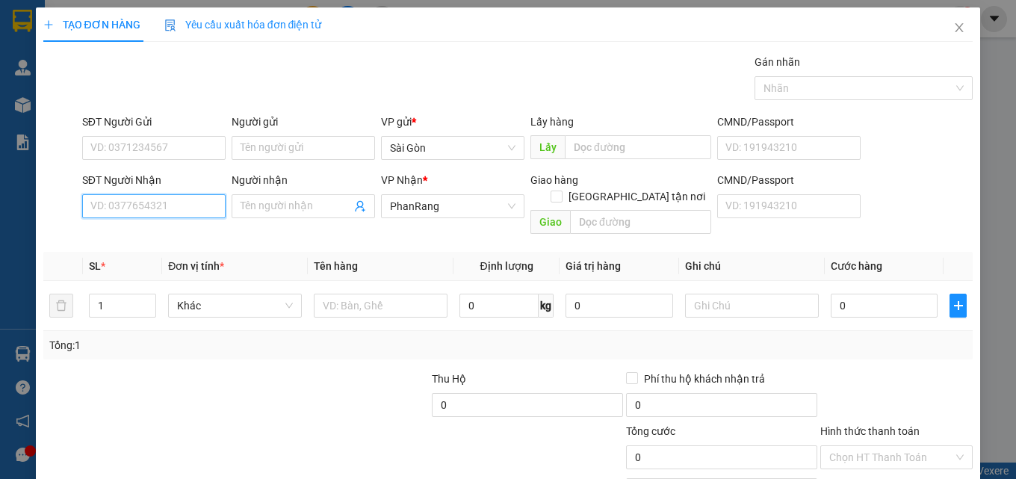
click at [203, 197] on input "SĐT Người Nhận" at bounding box center [153, 206] width 143 height 24
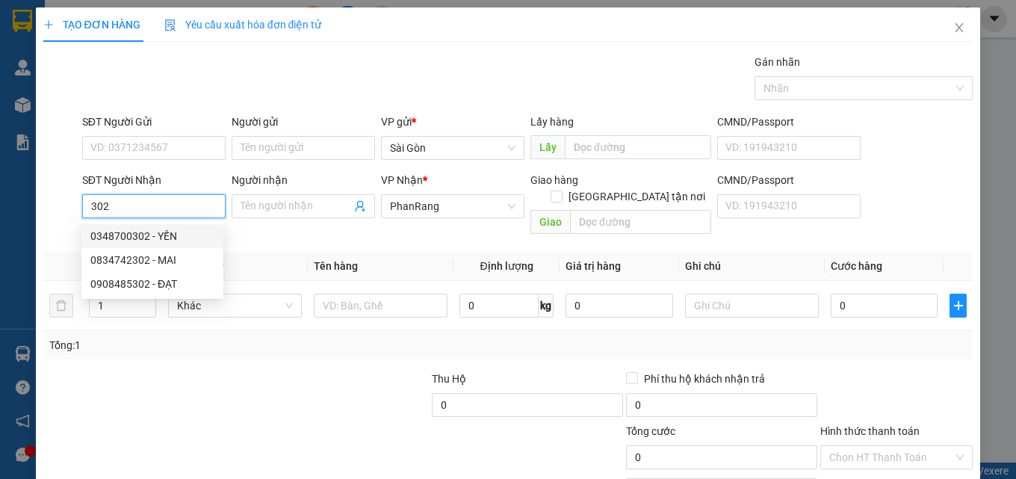
click at [167, 227] on div "0348700302 - YẾN" at bounding box center [152, 236] width 142 height 24
type input "0348700302"
type input "YẾN"
type input "SIÊU THỊ GO"
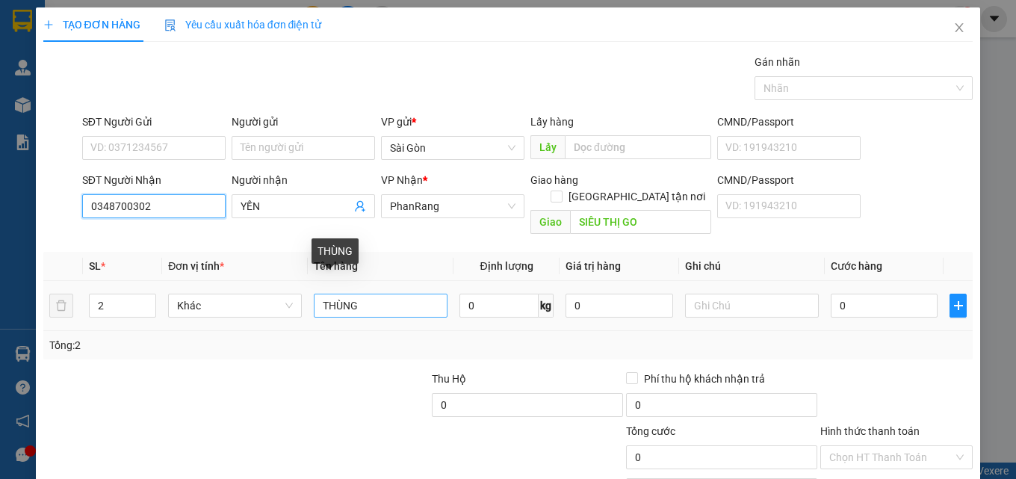
type input "0348700302"
drag, startPoint x: 367, startPoint y: 289, endPoint x: 374, endPoint y: 296, distance: 10.1
click at [368, 294] on input "THÙNG" at bounding box center [381, 306] width 134 height 24
click at [374, 296] on input "THÙNG" at bounding box center [381, 306] width 134 height 24
click at [377, 299] on input "THÙNG" at bounding box center [381, 306] width 134 height 24
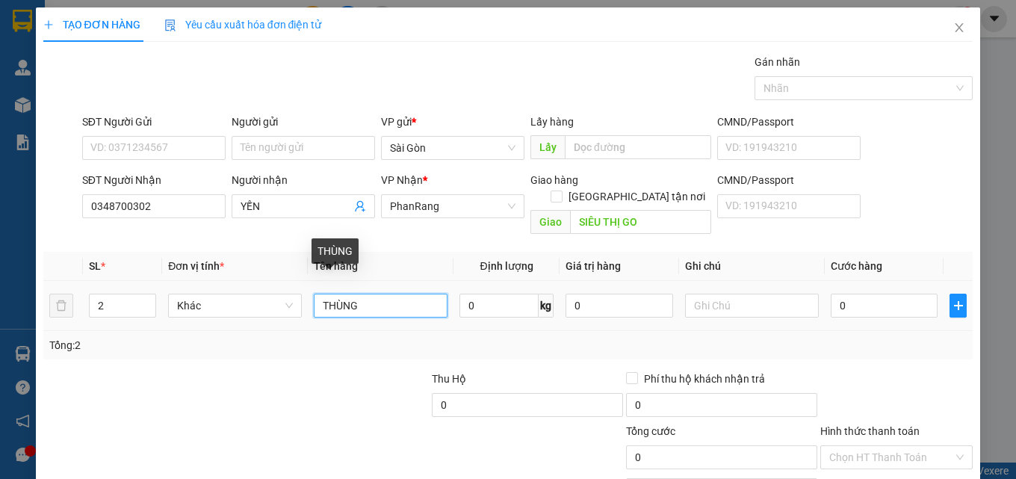
click at [378, 299] on input "THÙNG" at bounding box center [381, 306] width 134 height 24
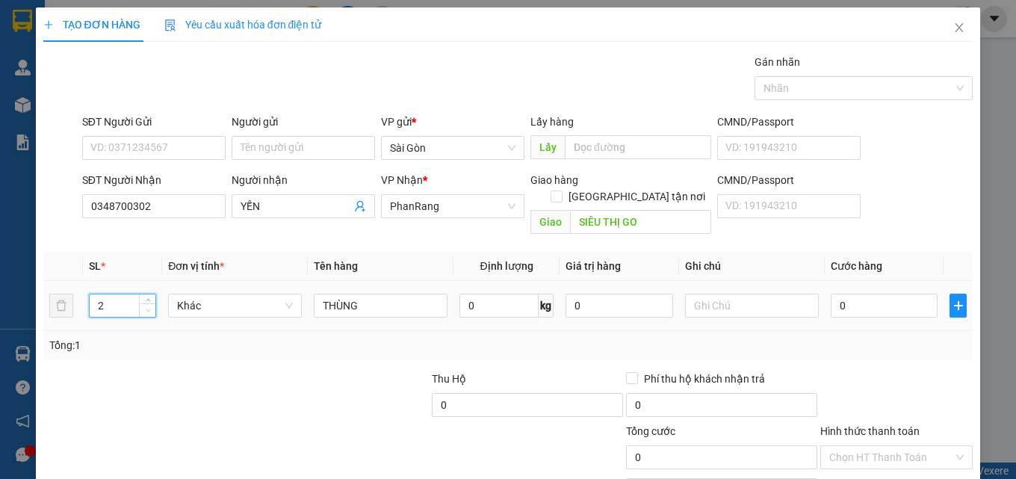
type input "1"
click at [146, 308] on icon "down" at bounding box center [148, 310] width 5 height 5
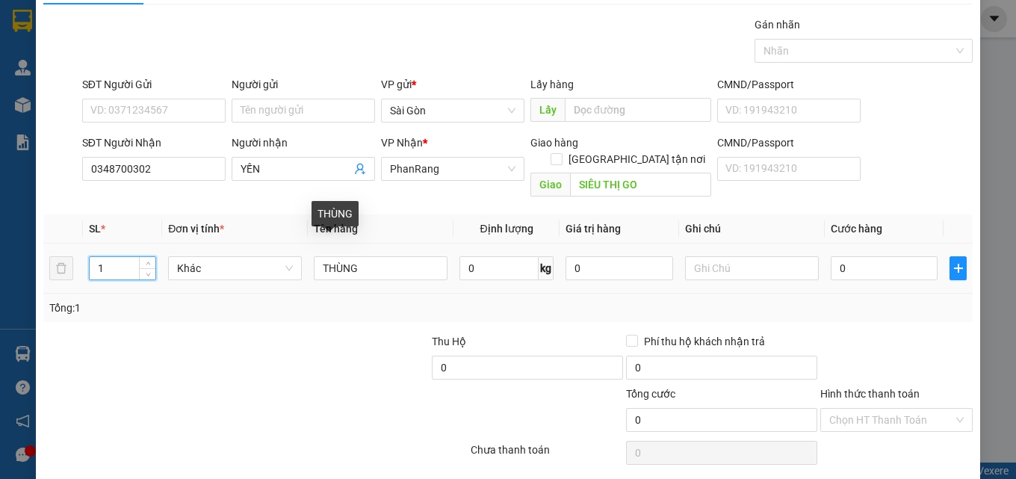
scroll to position [74, 0]
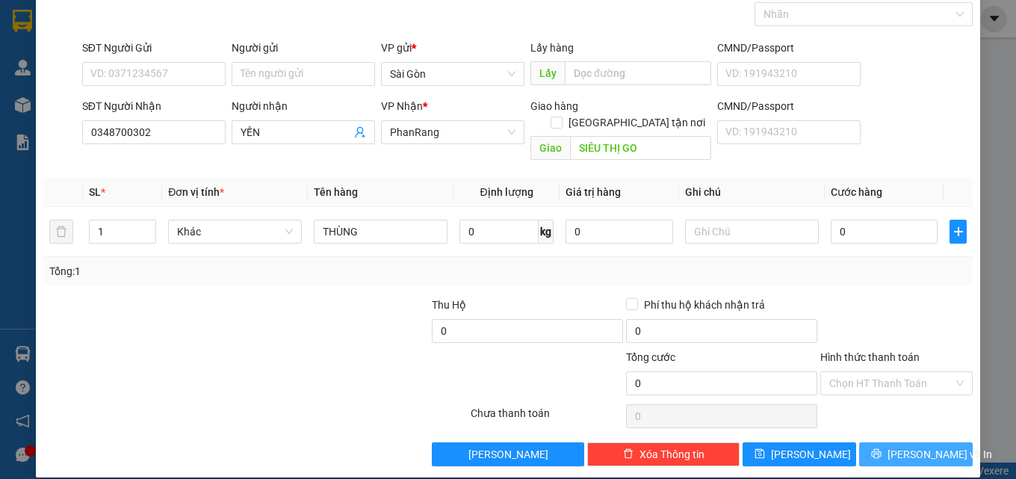
drag, startPoint x: 906, startPoint y: 426, endPoint x: 902, endPoint y: 433, distance: 8.7
click at [906, 442] on button "[PERSON_NAME] và In" at bounding box center [916, 454] width 114 height 24
click at [902, 446] on span "[PERSON_NAME] và In" at bounding box center [940, 454] width 105 height 16
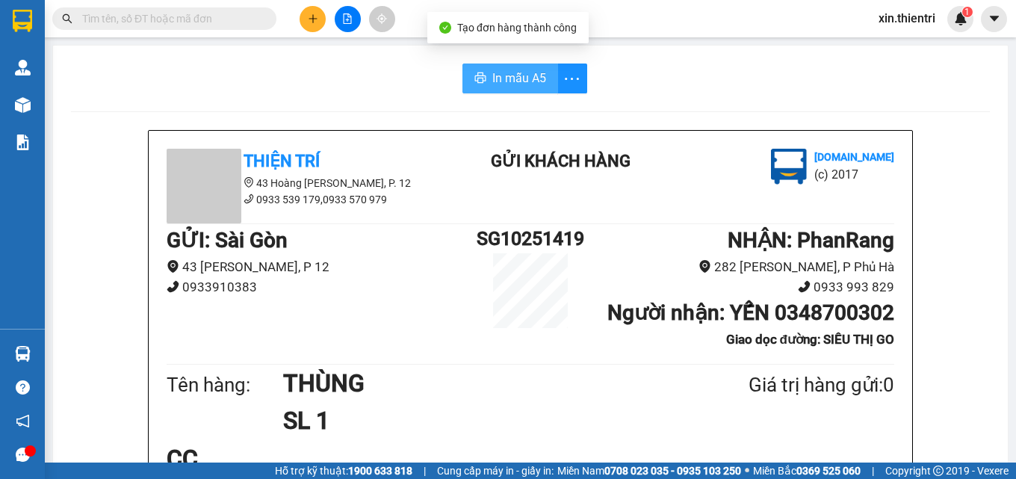
click at [523, 84] on span "In mẫu A5" at bounding box center [519, 78] width 54 height 19
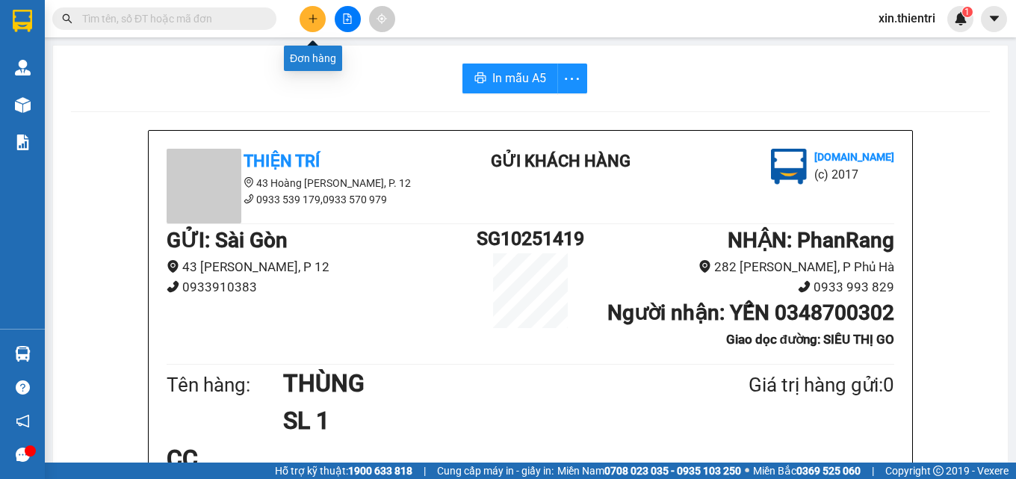
click at [318, 23] on icon "plus" at bounding box center [313, 18] width 10 height 10
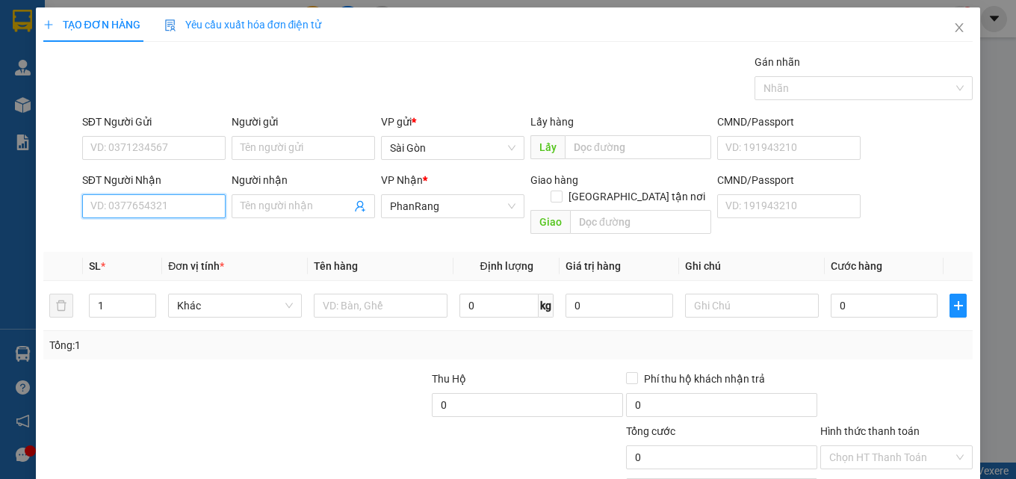
click at [182, 212] on input "SĐT Người Nhận" at bounding box center [153, 206] width 143 height 24
type input "0"
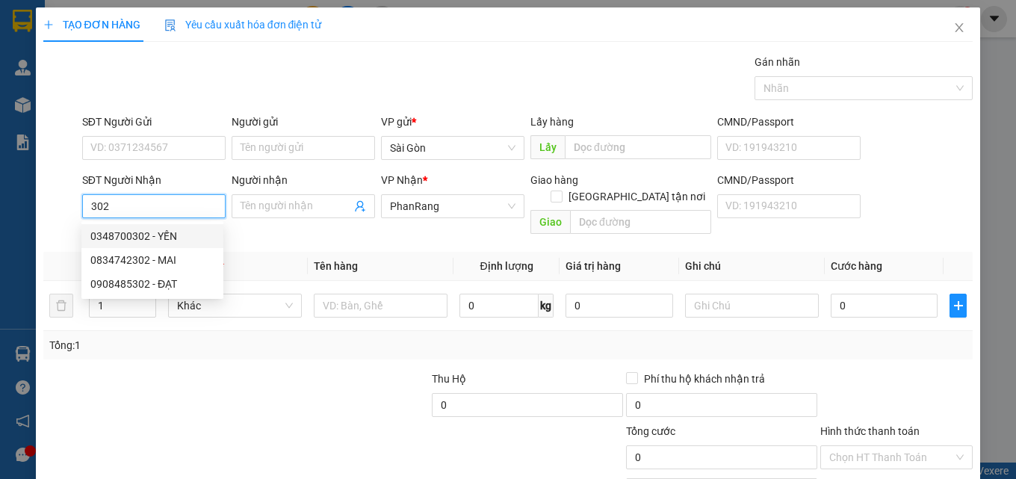
click at [138, 229] on div "0348700302 - YẾN" at bounding box center [152, 236] width 124 height 16
type input "0348700302"
type input "YẾN"
type input "SIÊU THỊ GO"
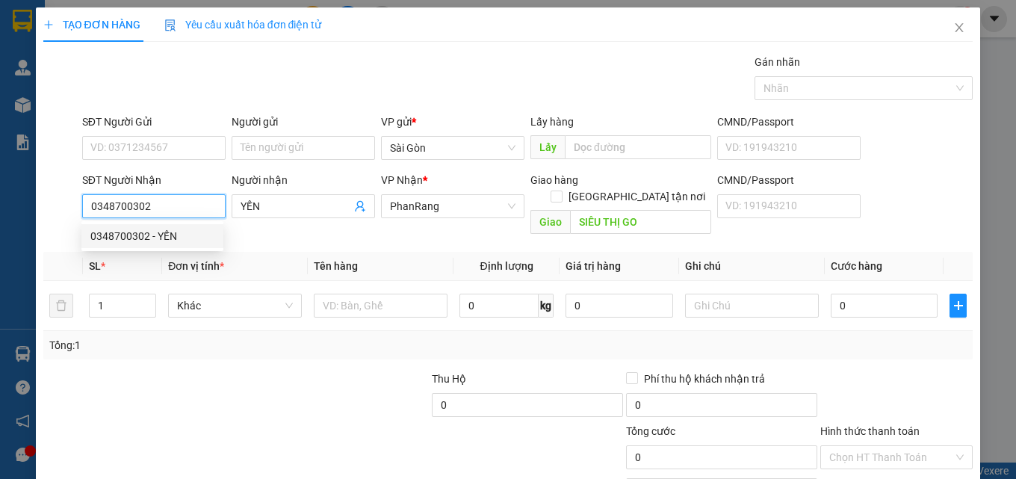
click at [138, 229] on div "0348700302 - YẾN" at bounding box center [152, 236] width 124 height 16
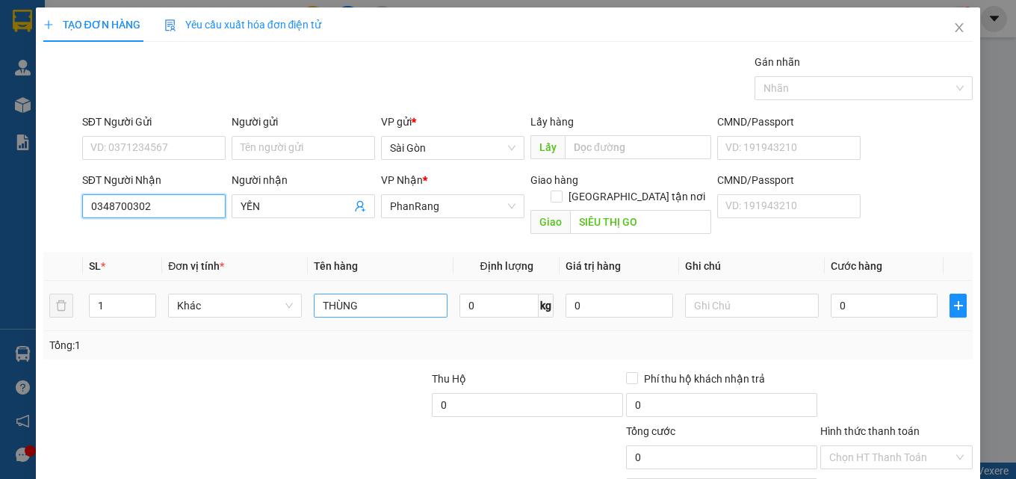
type input "0348700302"
click at [389, 294] on input "THÙNG" at bounding box center [381, 306] width 134 height 24
type input "XỐP"
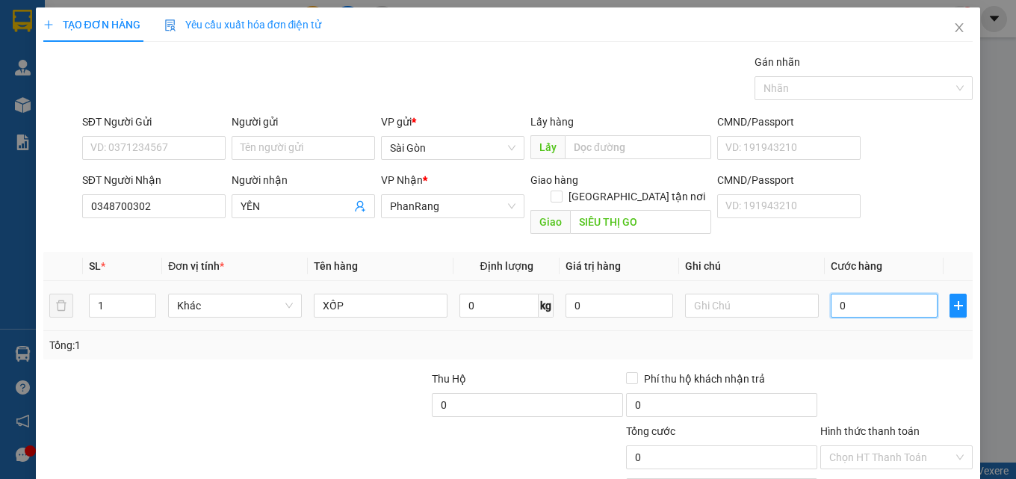
click at [875, 296] on input "0" at bounding box center [885, 306] width 108 height 24
type input "1"
type input "15"
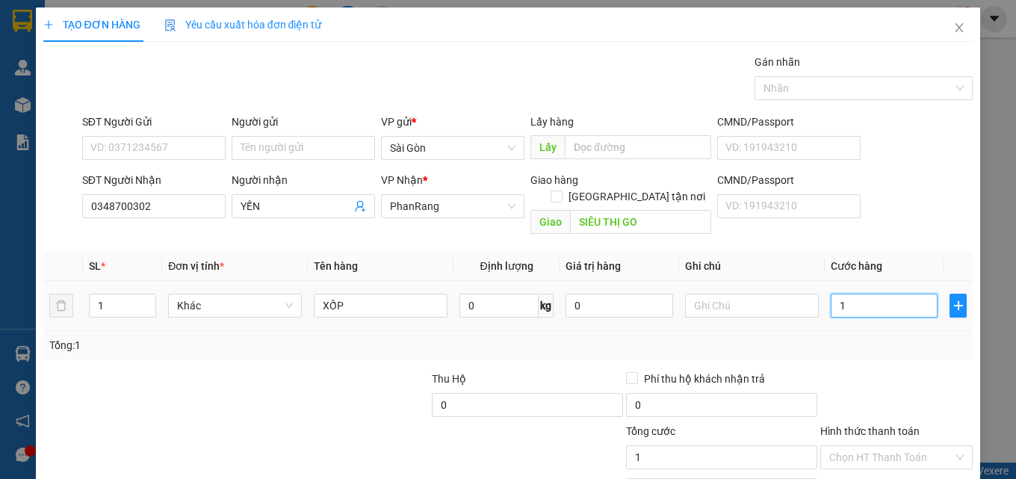
type input "15"
type input "150"
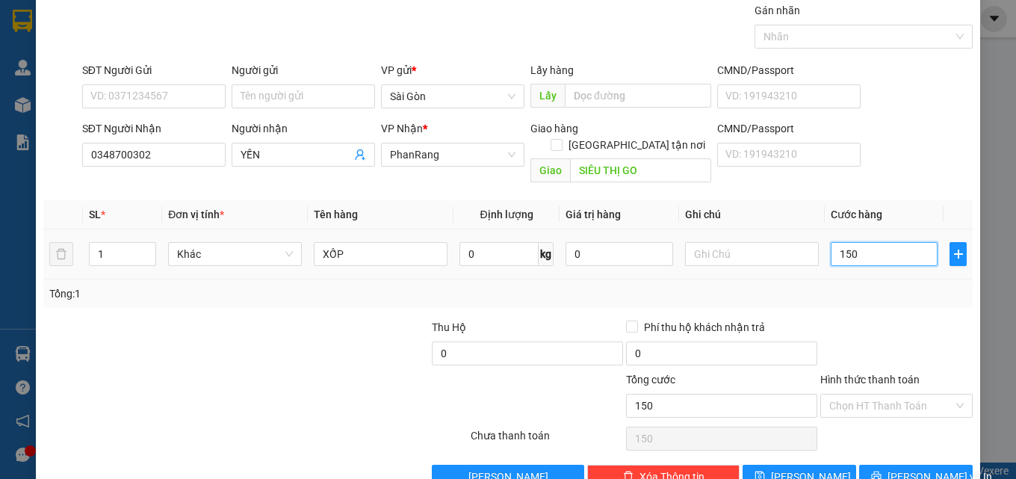
scroll to position [74, 0]
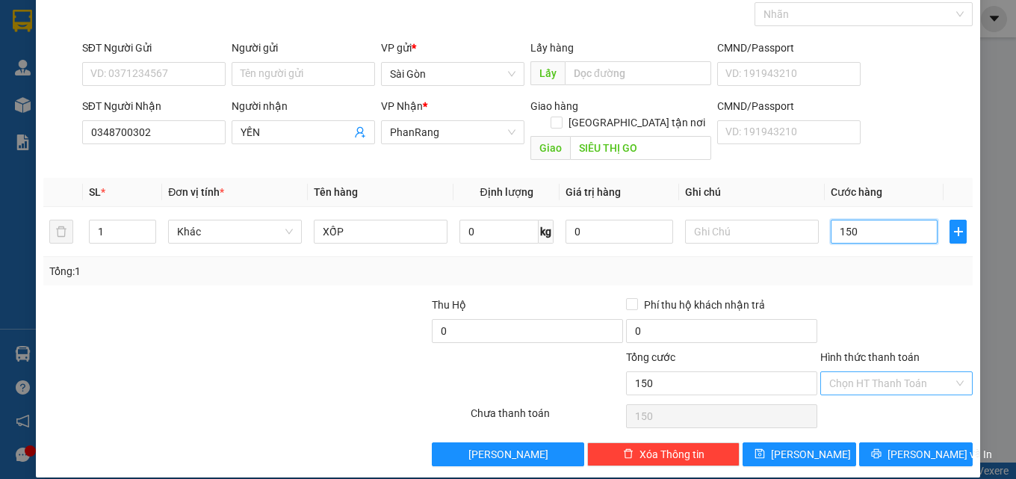
type input "150"
type input "150.000"
click at [874, 374] on input "Hình thức thanh toán" at bounding box center [892, 383] width 124 height 22
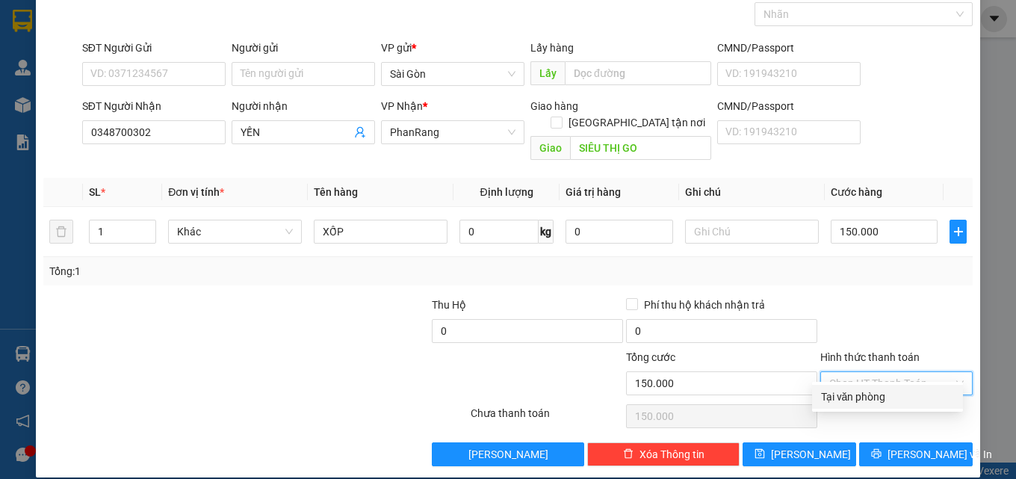
click at [880, 398] on div "Tại văn phòng" at bounding box center [887, 397] width 133 height 16
type input "0"
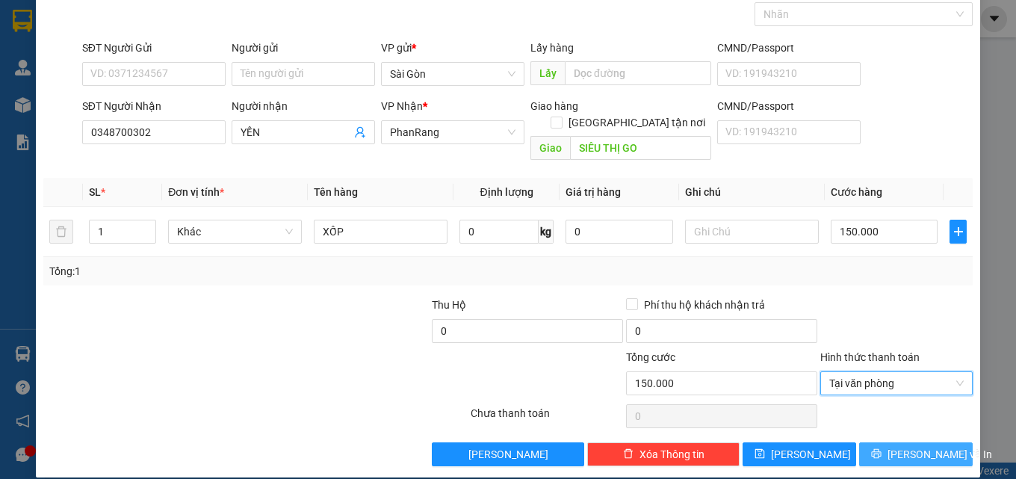
click at [906, 446] on span "[PERSON_NAME] và In" at bounding box center [940, 454] width 105 height 16
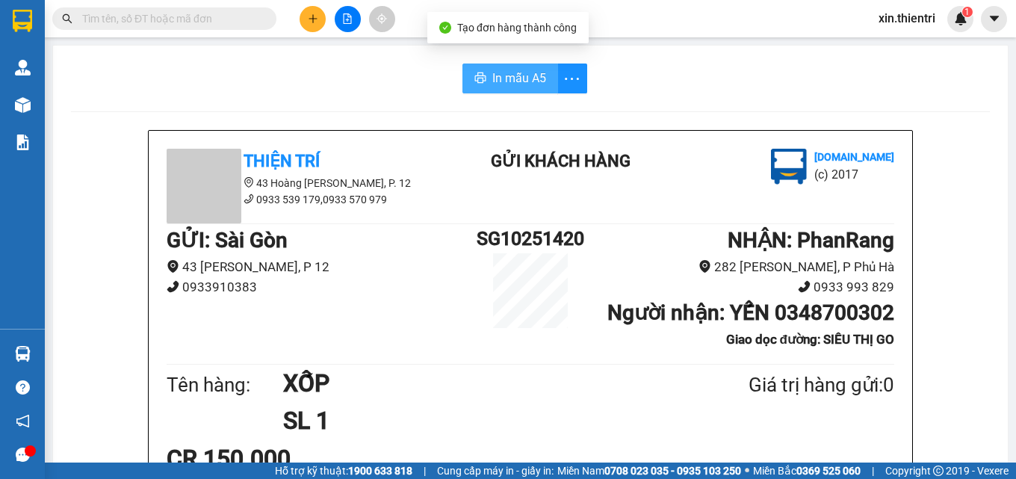
click at [515, 91] on button "In mẫu A5" at bounding box center [511, 79] width 96 height 30
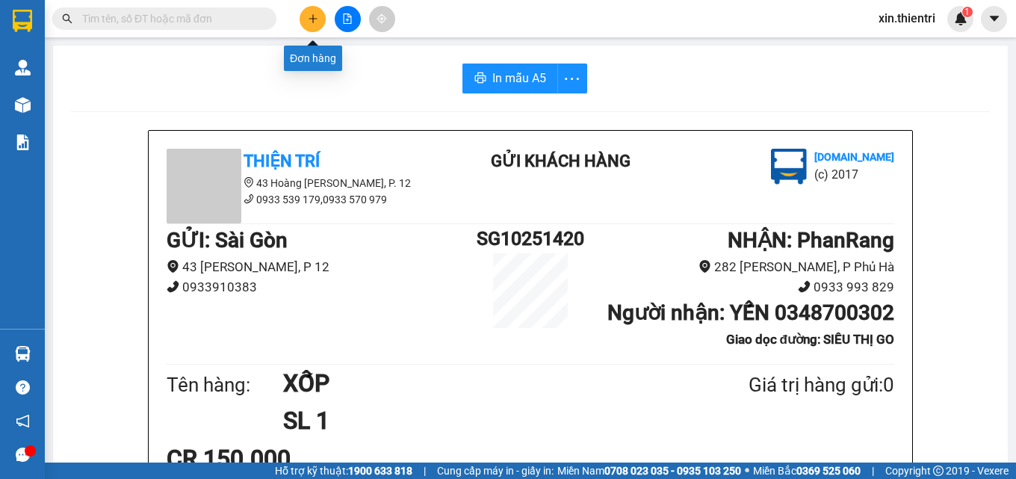
click at [309, 24] on button at bounding box center [313, 19] width 26 height 26
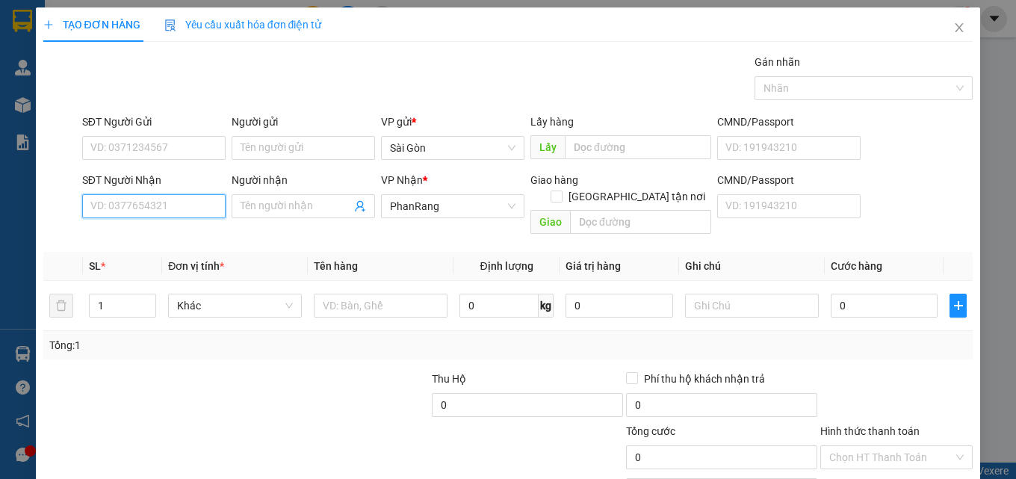
click at [183, 202] on input "SĐT Người Nhận" at bounding box center [153, 206] width 143 height 24
type input "0987743994"
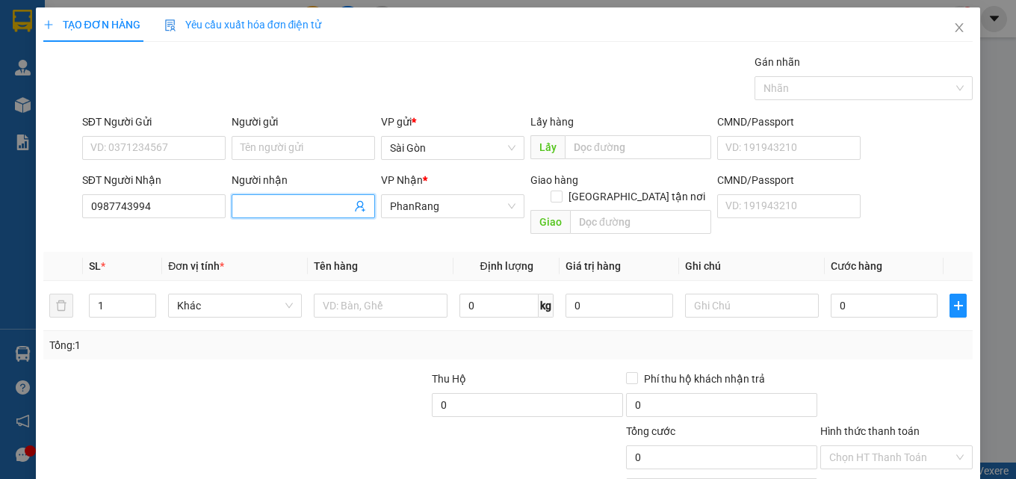
click at [285, 194] on span at bounding box center [303, 206] width 143 height 24
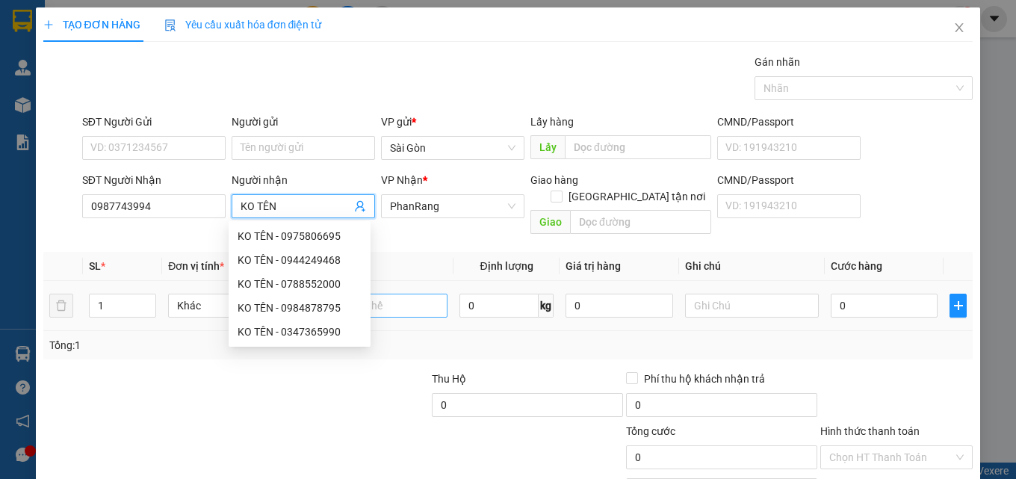
type input "KO TÊN"
click at [410, 294] on input "text" at bounding box center [381, 306] width 134 height 24
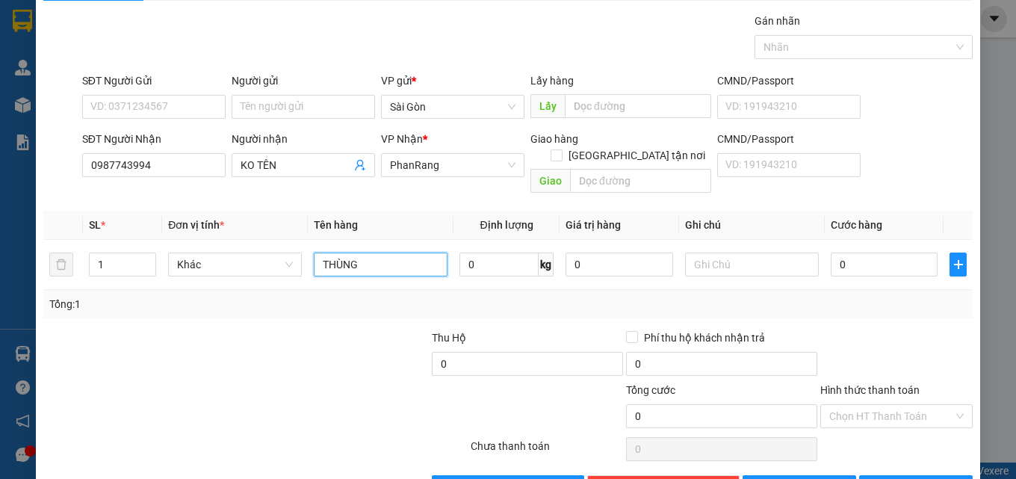
scroll to position [74, 0]
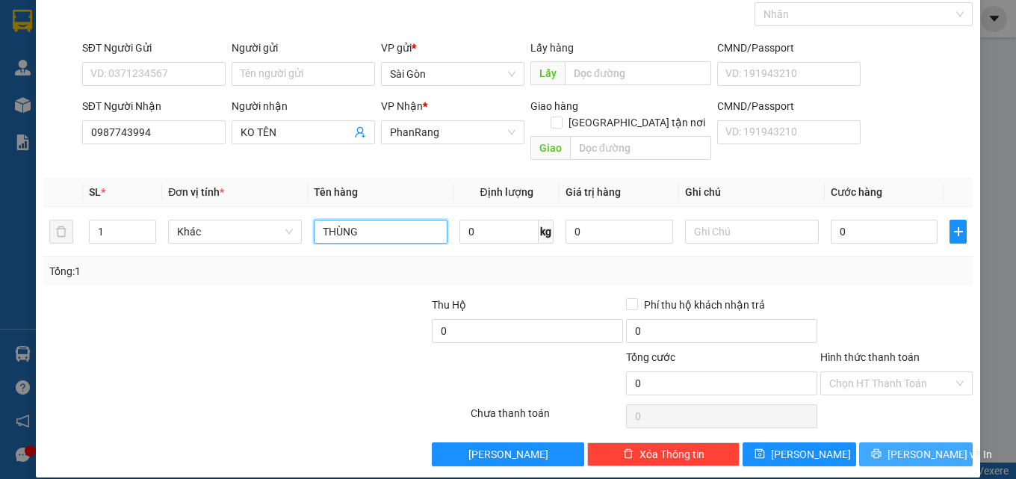
type input "THÙNG"
click at [921, 446] on span "[PERSON_NAME] và In" at bounding box center [940, 454] width 105 height 16
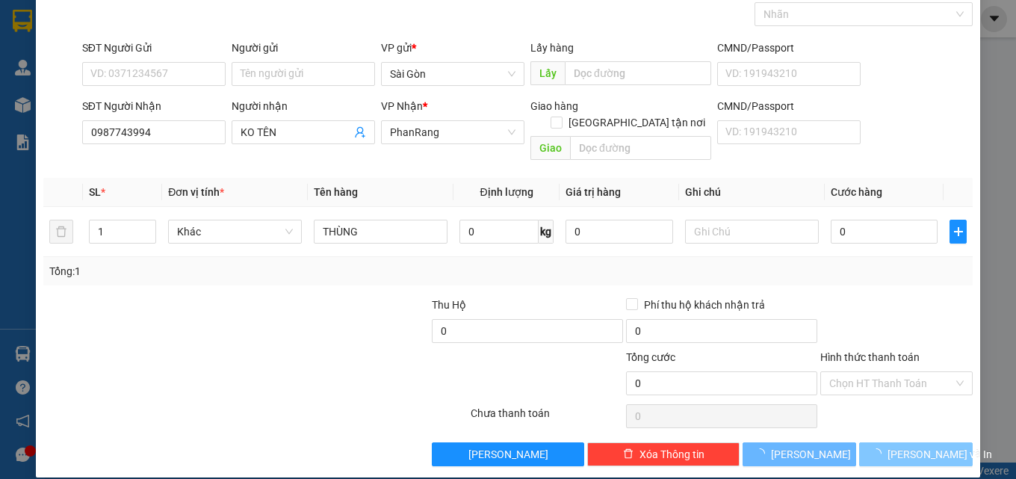
click at [921, 446] on span "[PERSON_NAME] và In" at bounding box center [940, 454] width 105 height 16
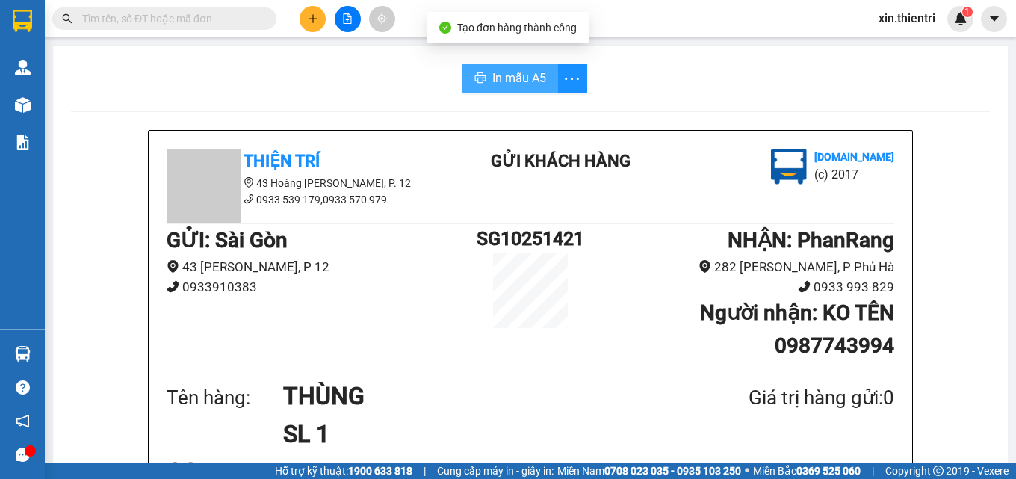
click at [521, 67] on button "In mẫu A5" at bounding box center [511, 79] width 96 height 30
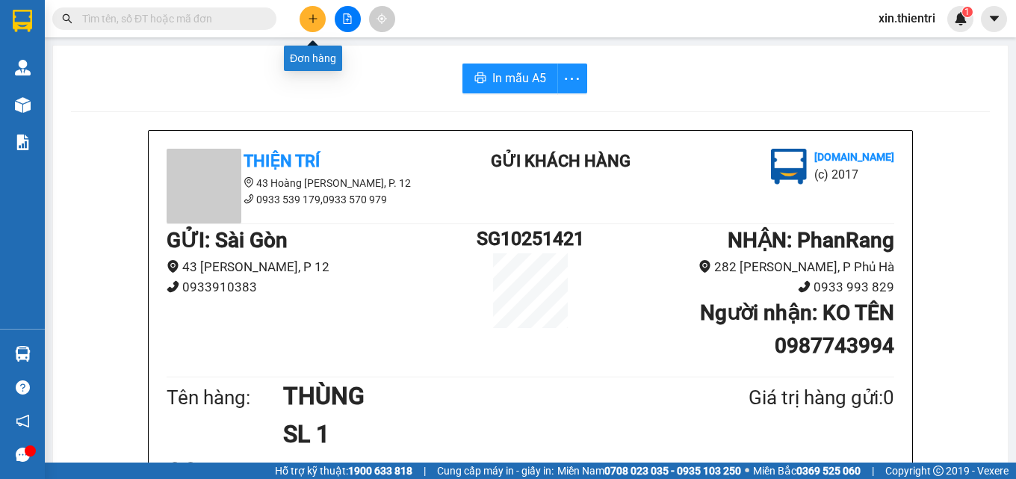
click at [311, 19] on icon "plus" at bounding box center [313, 18] width 10 height 10
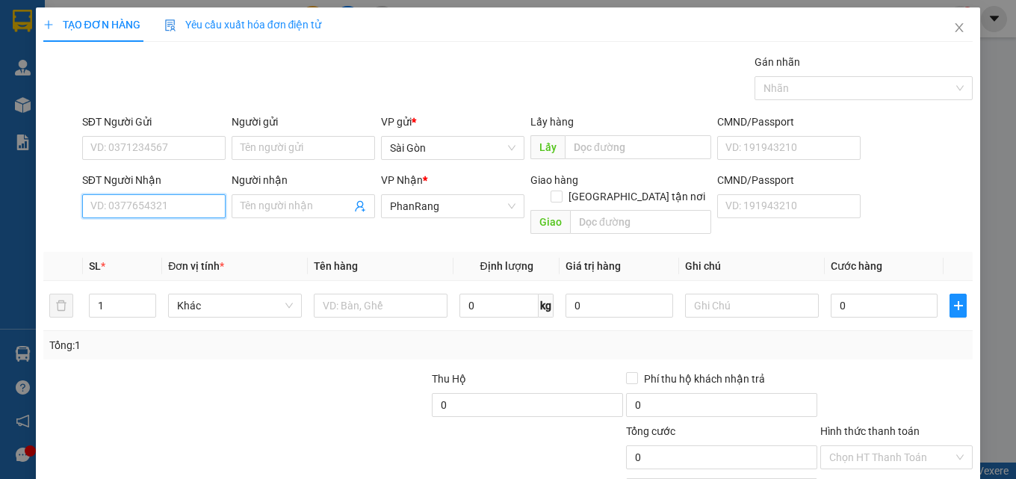
click at [199, 203] on input "SĐT Người Nhận" at bounding box center [153, 206] width 143 height 24
click at [187, 229] on div "0971805226 - CƯỜNG" at bounding box center [152, 236] width 124 height 16
type input "0971805226"
type input "CƯỜNG"
type input "0971805226"
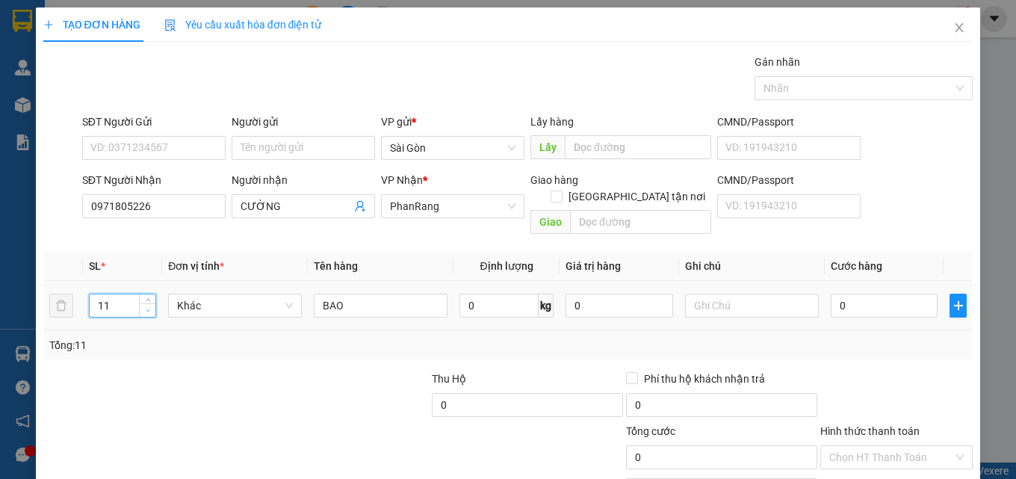
click at [143, 306] on span "down" at bounding box center [147, 310] width 9 height 9
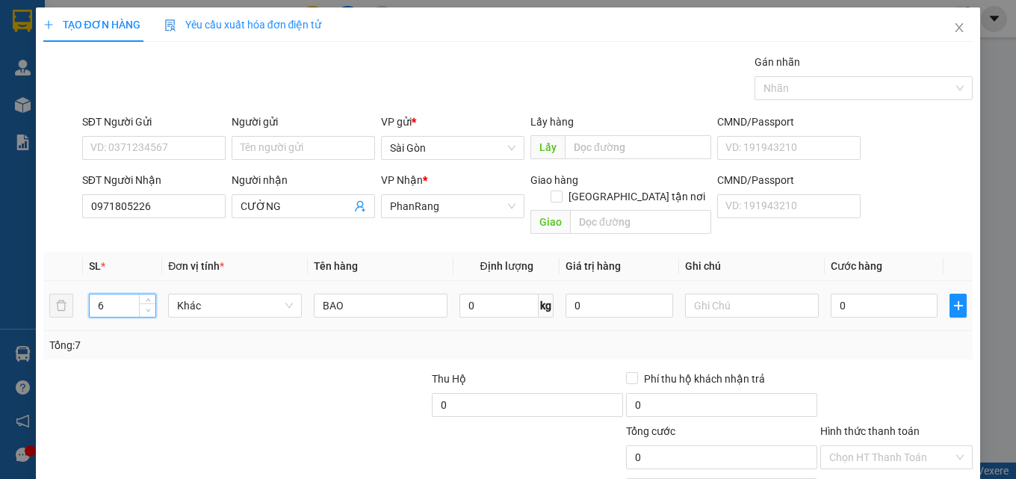
click at [143, 306] on span "down" at bounding box center [147, 310] width 9 height 9
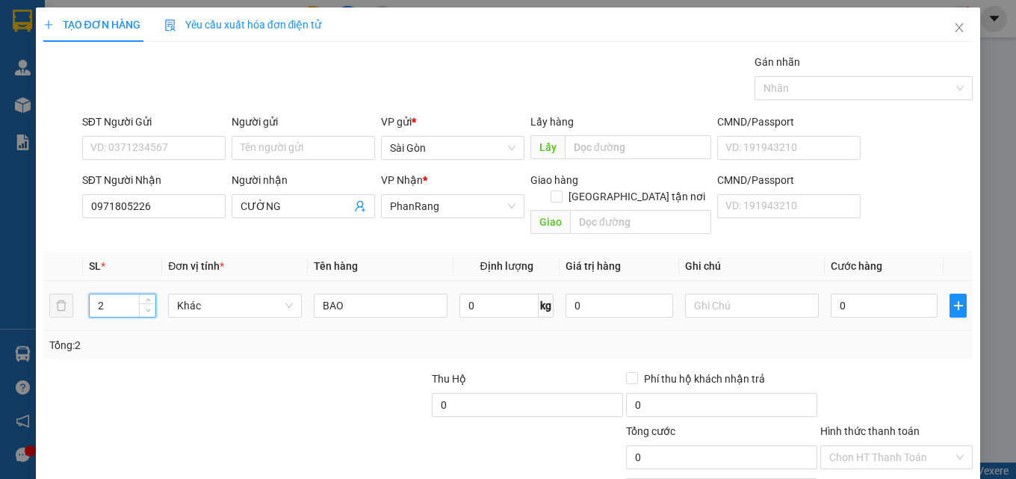
type input "1"
click at [143, 306] on span "down" at bounding box center [147, 310] width 9 height 9
click at [386, 294] on input "BAO" at bounding box center [381, 306] width 134 height 24
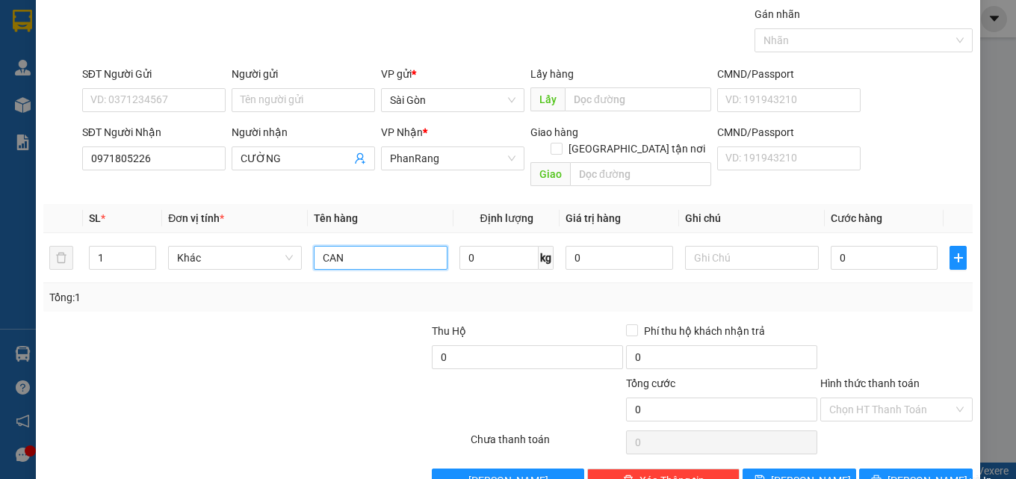
scroll to position [74, 0]
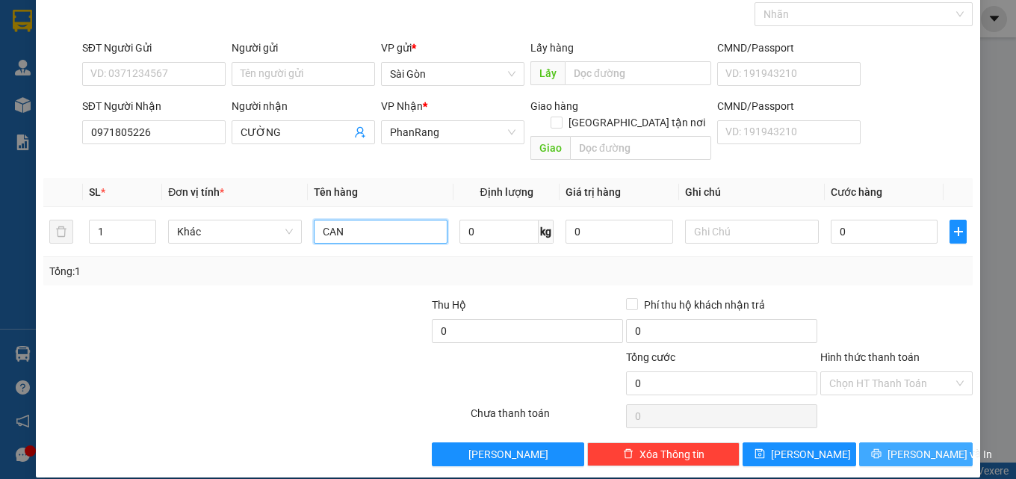
type input "CAN"
click at [936, 445] on button "[PERSON_NAME] và In" at bounding box center [916, 454] width 114 height 24
click at [936, 444] on button "[PERSON_NAME] và In" at bounding box center [916, 454] width 114 height 24
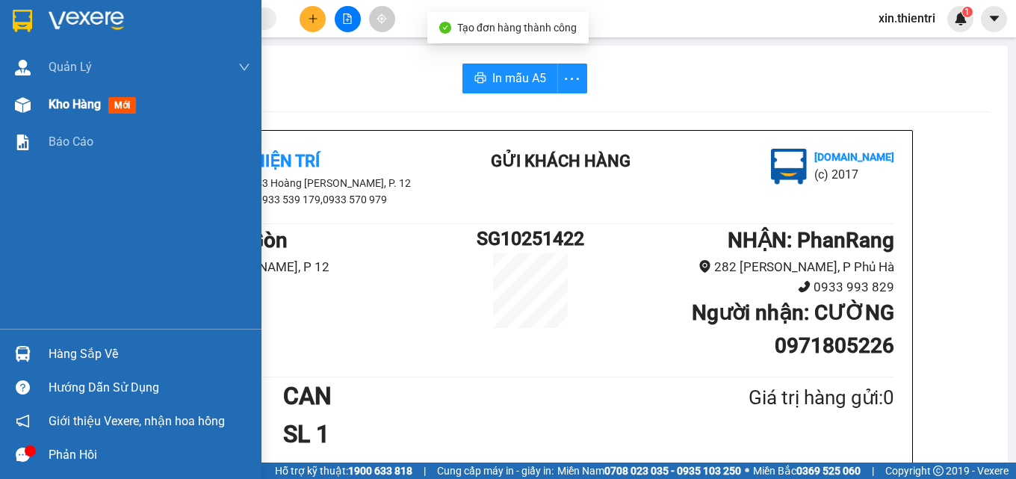
click at [77, 104] on span "Kho hàng" at bounding box center [75, 104] width 52 height 14
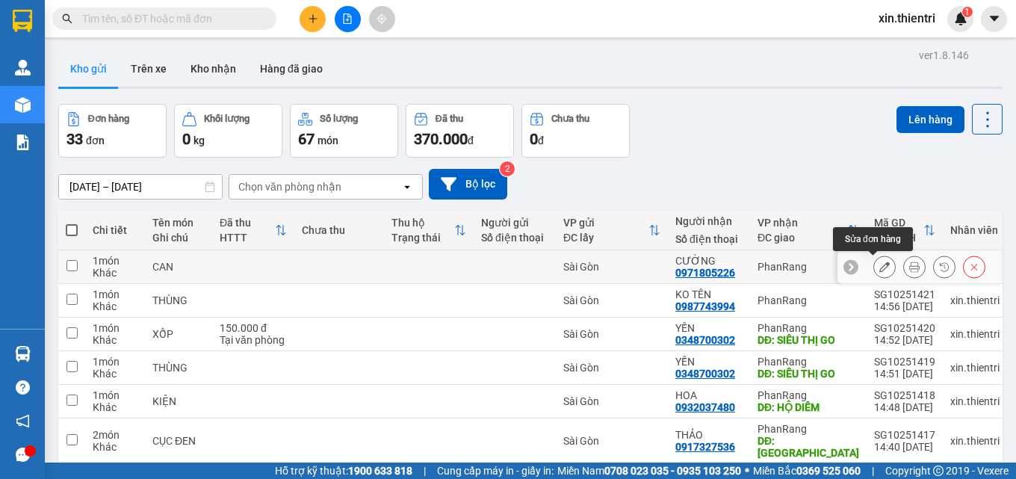
click at [874, 268] on button at bounding box center [884, 267] width 21 height 26
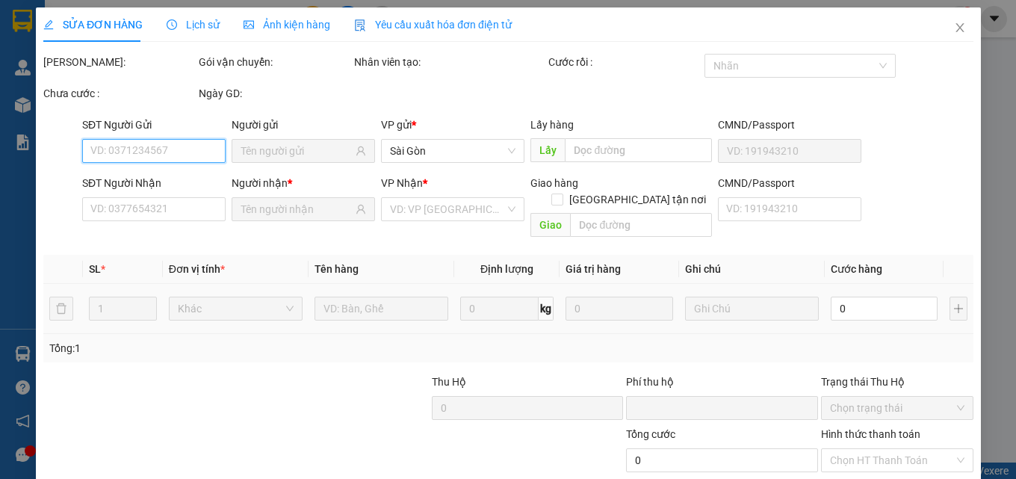
type input "0971805226"
type input "0"
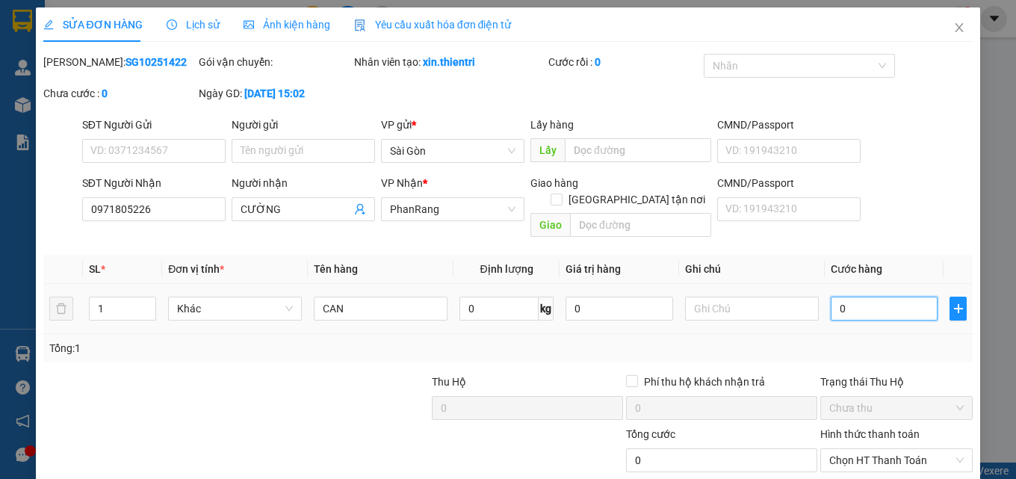
click at [858, 297] on input "0" at bounding box center [885, 309] width 108 height 24
type input "4"
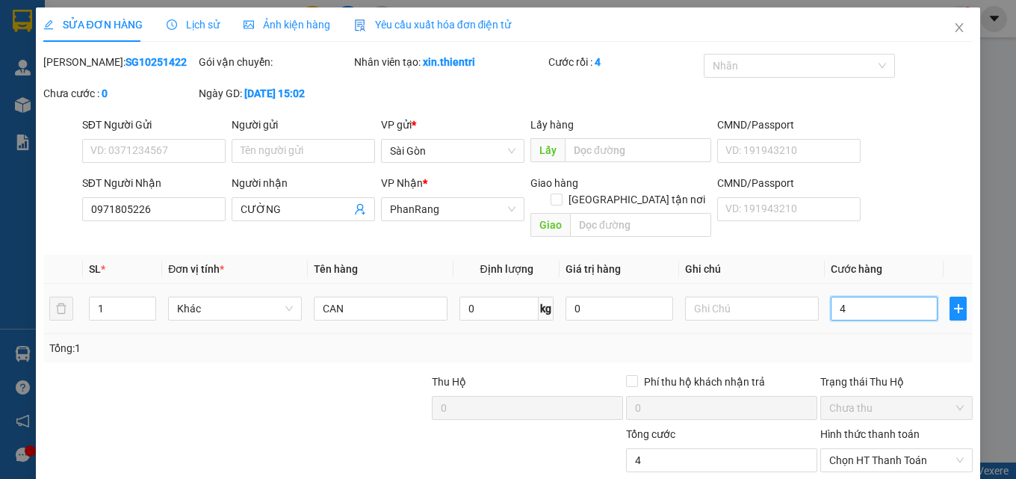
type input "40"
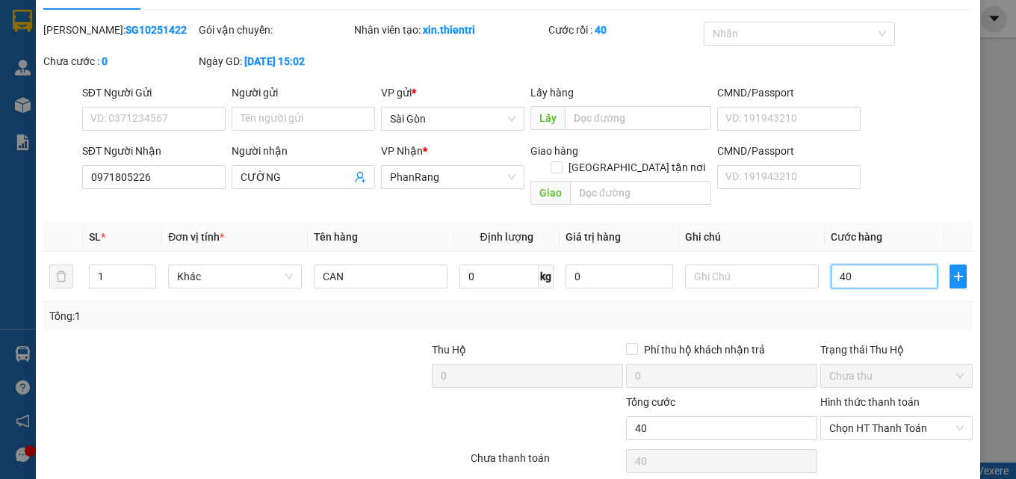
scroll to position [77, 0]
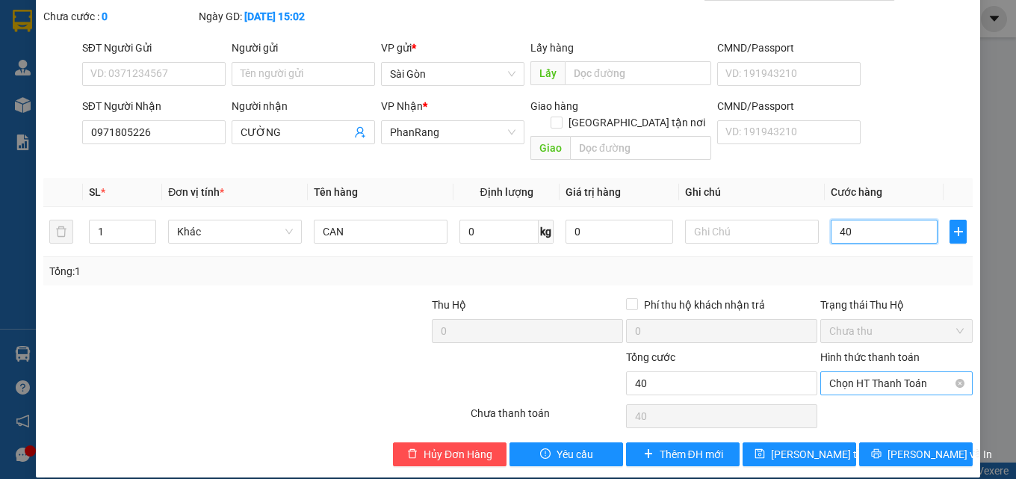
click at [898, 372] on span "Chọn HT Thanh Toán" at bounding box center [897, 383] width 135 height 22
type input "40"
type input "40.000"
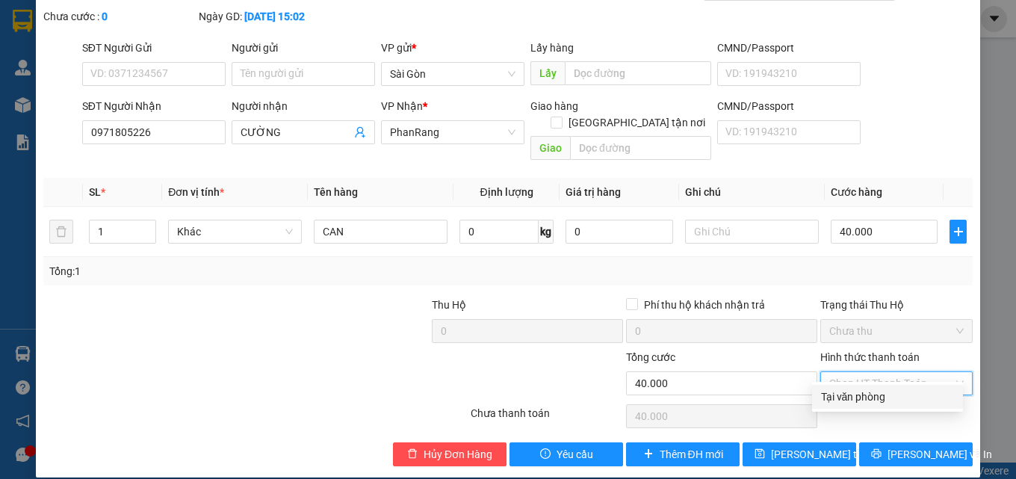
drag, startPoint x: 889, startPoint y: 399, endPoint x: 896, endPoint y: 433, distance: 34.3
click at [889, 401] on div "Tại văn phòng" at bounding box center [887, 397] width 133 height 16
type input "0"
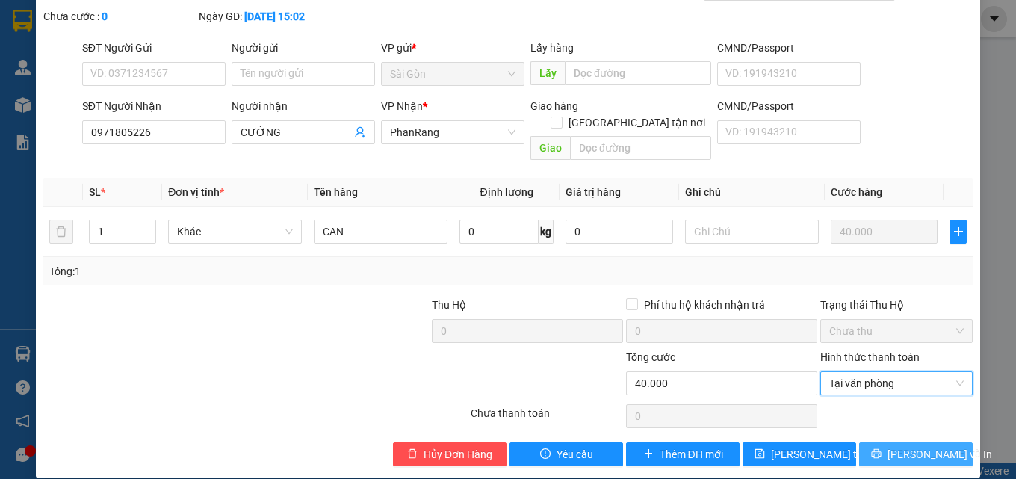
click at [900, 446] on span "[PERSON_NAME] và In" at bounding box center [940, 454] width 105 height 16
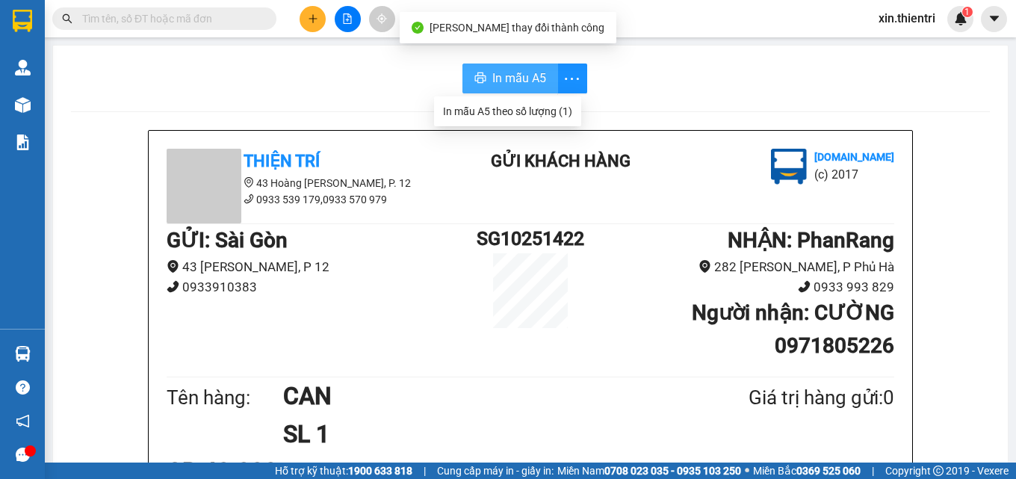
click at [526, 73] on span "In mẫu A5" at bounding box center [519, 78] width 54 height 19
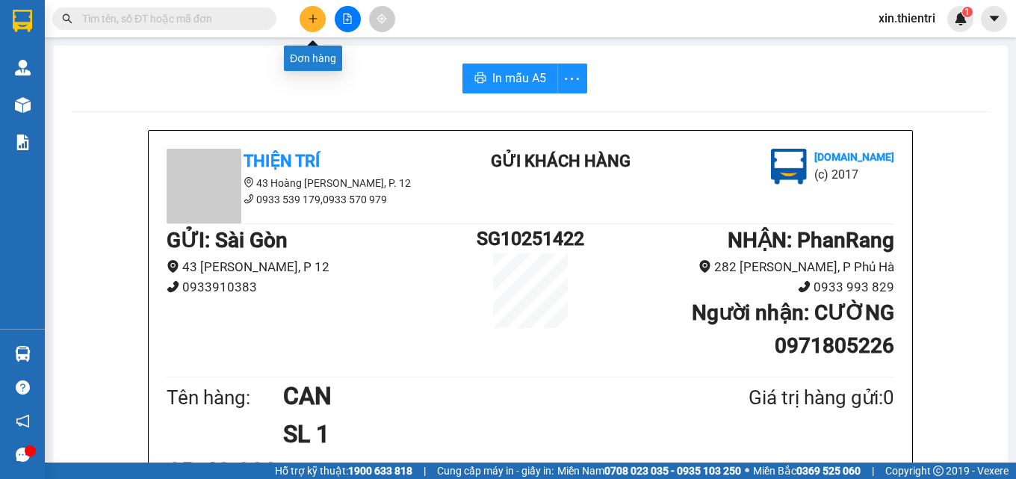
click at [308, 22] on icon "plus" at bounding box center [313, 18] width 10 height 10
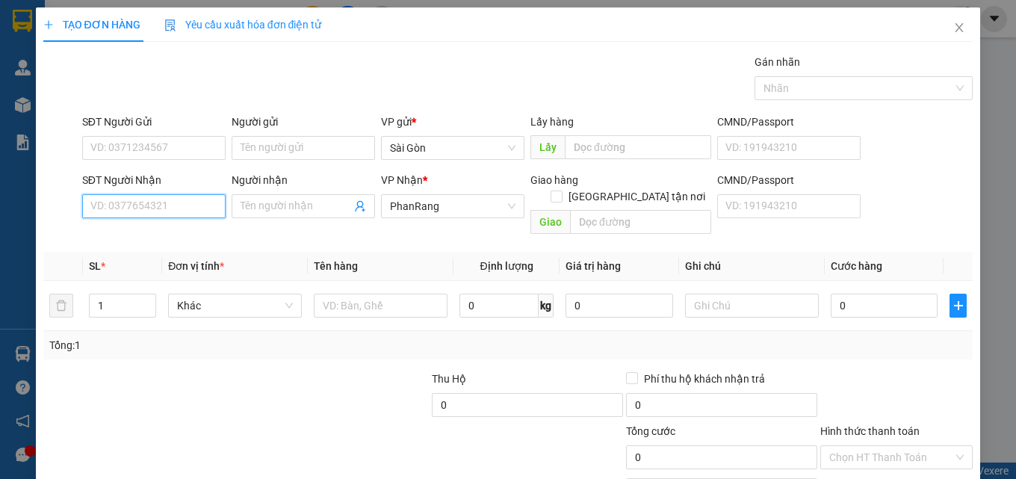
click at [194, 210] on input "SĐT Người Nhận" at bounding box center [153, 206] width 143 height 24
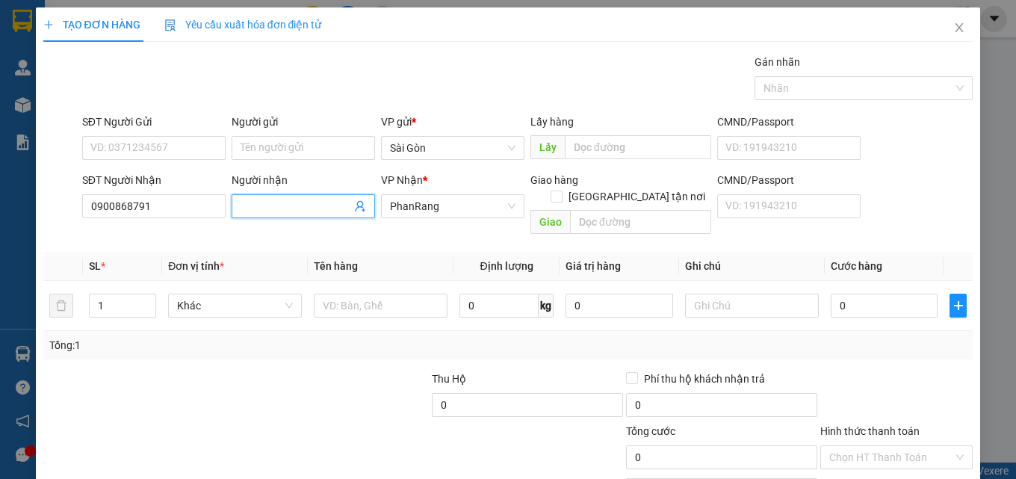
click at [304, 203] on input "Người nhận" at bounding box center [296, 206] width 111 height 16
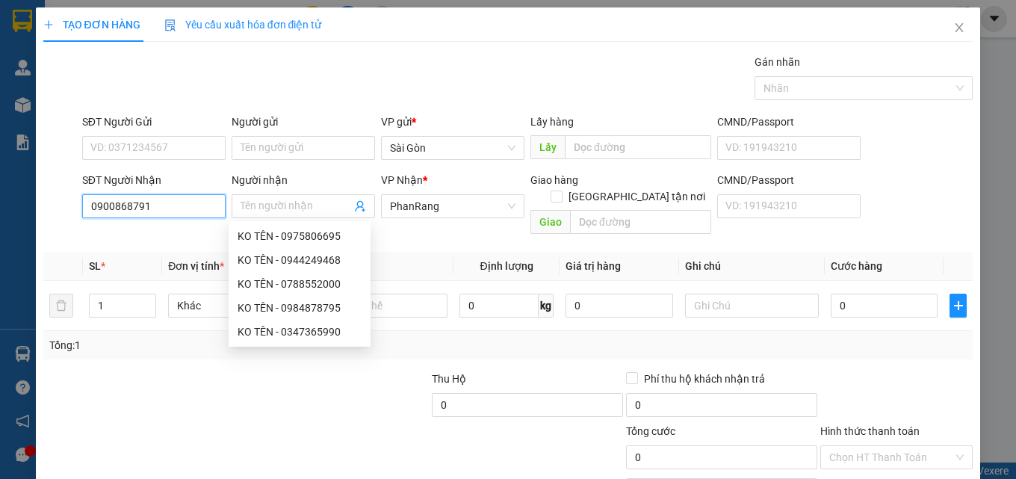
click at [110, 202] on input "0900868791" at bounding box center [153, 206] width 143 height 24
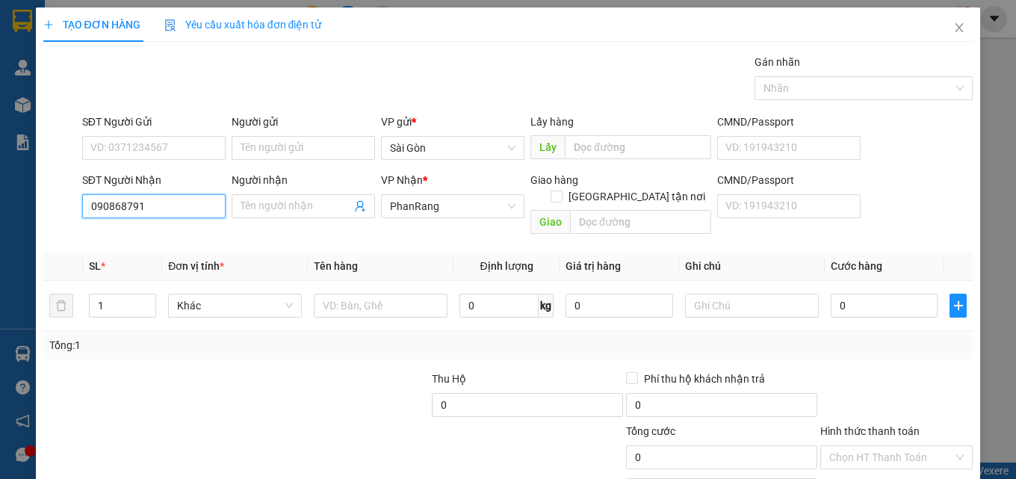
type input "0902868791"
click at [175, 237] on div "0902868791 - THI" at bounding box center [152, 236] width 124 height 16
type input "THI"
type input "40.000"
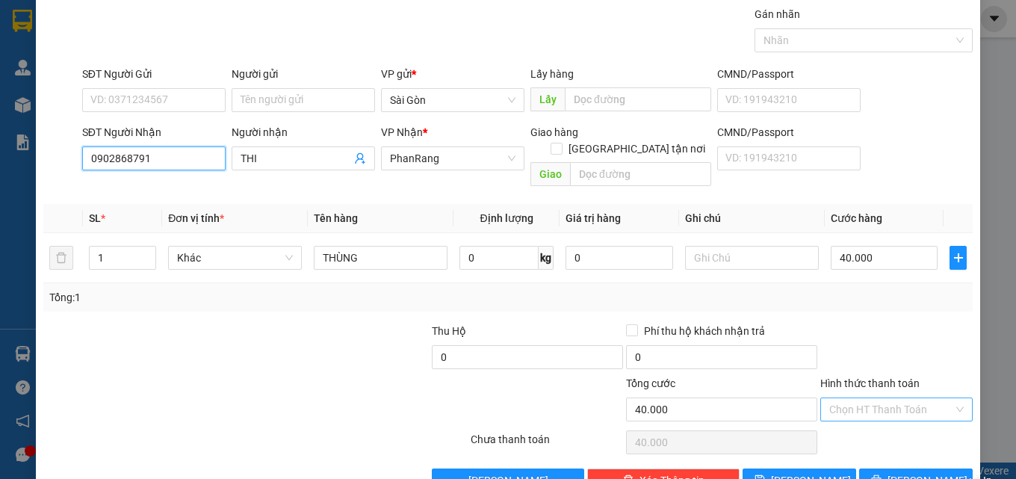
scroll to position [74, 0]
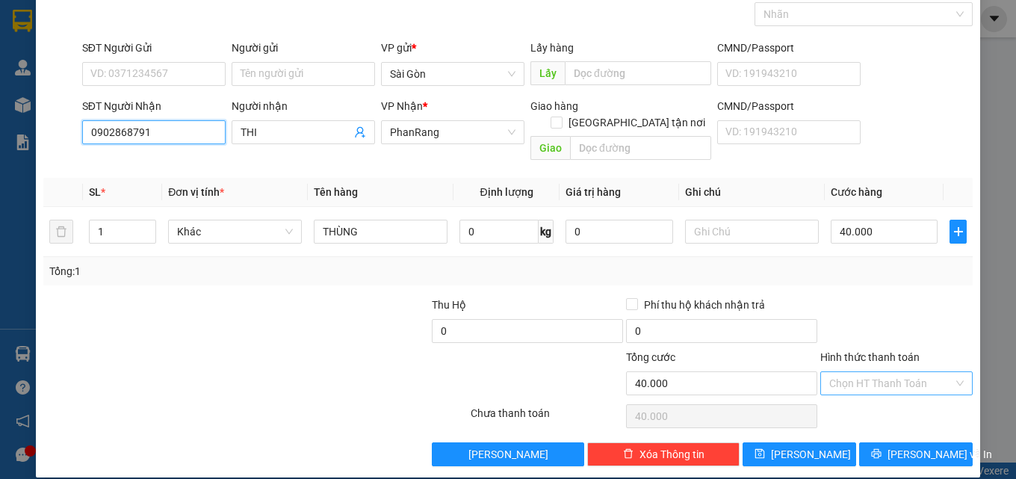
type input "0902868791"
click at [899, 374] on input "Hình thức thanh toán" at bounding box center [892, 383] width 124 height 22
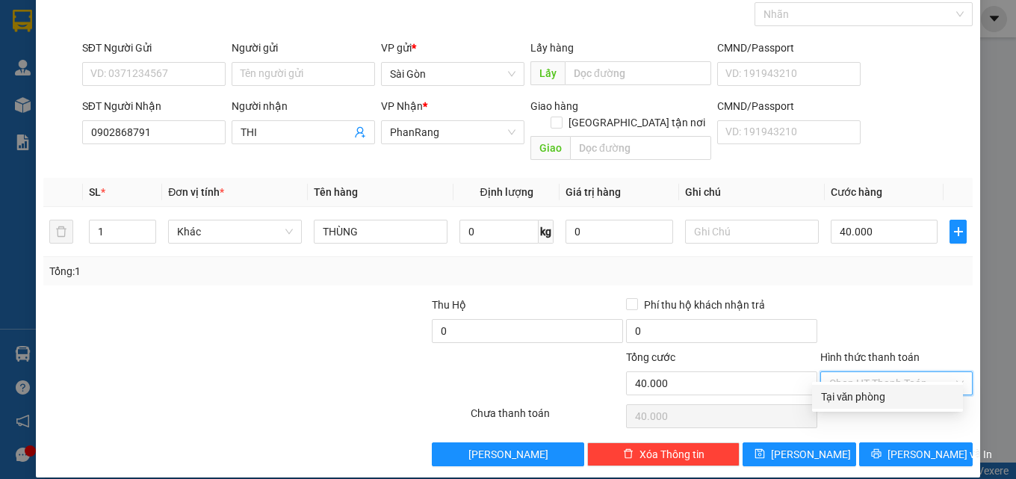
click at [904, 392] on div "Tại văn phòng" at bounding box center [887, 397] width 133 height 16
type input "0"
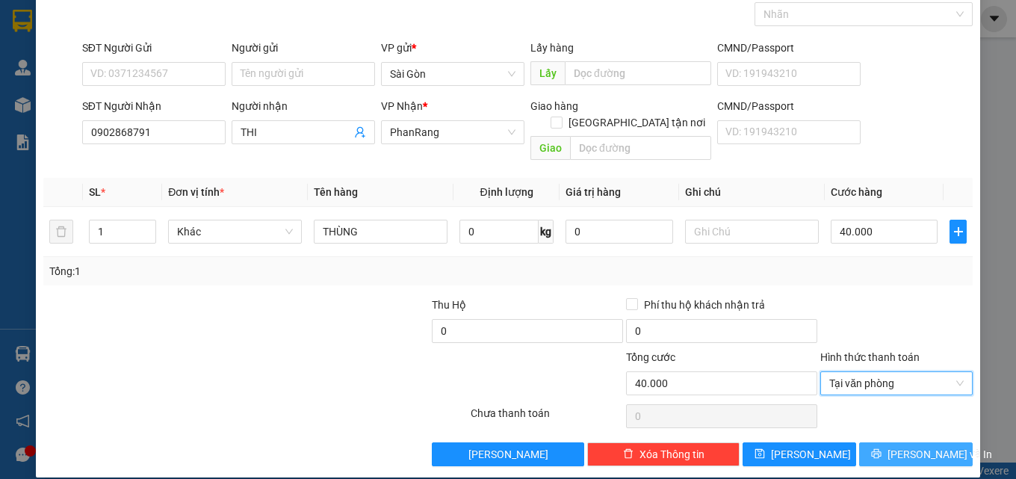
click at [918, 446] on span "[PERSON_NAME] và In" at bounding box center [940, 454] width 105 height 16
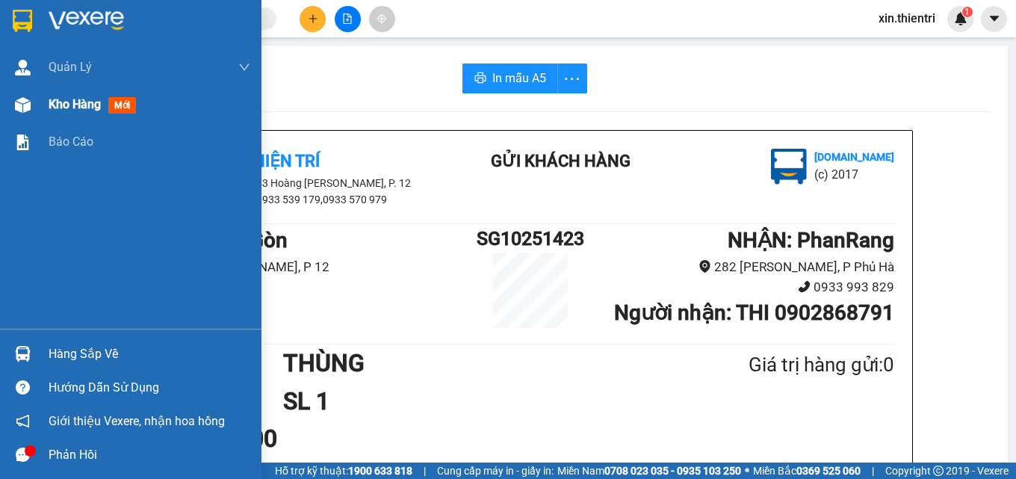
click at [94, 106] on span "Kho hàng" at bounding box center [75, 104] width 52 height 14
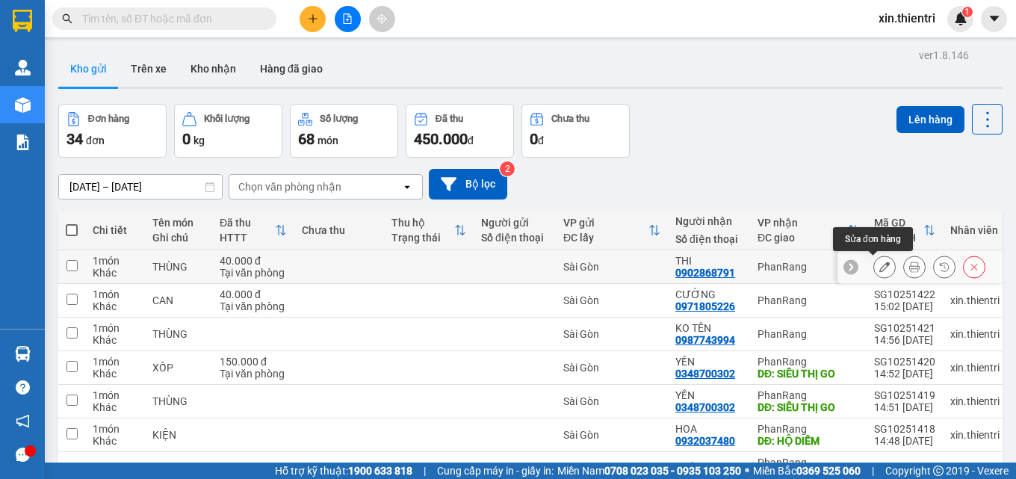
click at [880, 270] on icon at bounding box center [885, 267] width 10 height 10
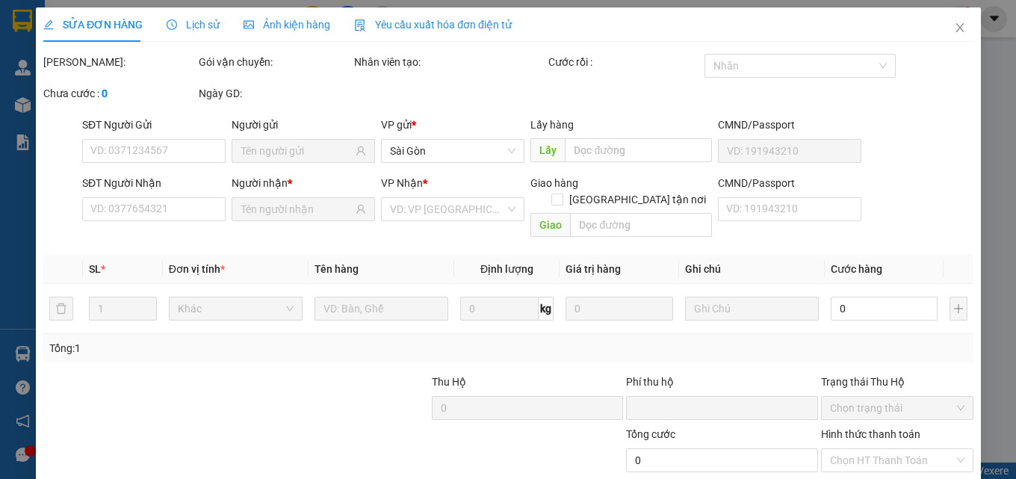
type input "0902868791"
type input "0"
type input "40.000"
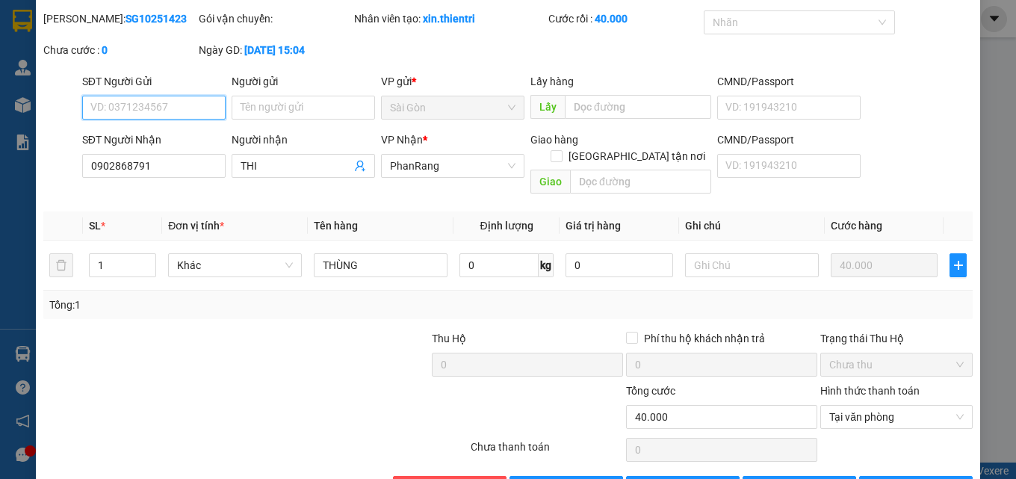
scroll to position [77, 0]
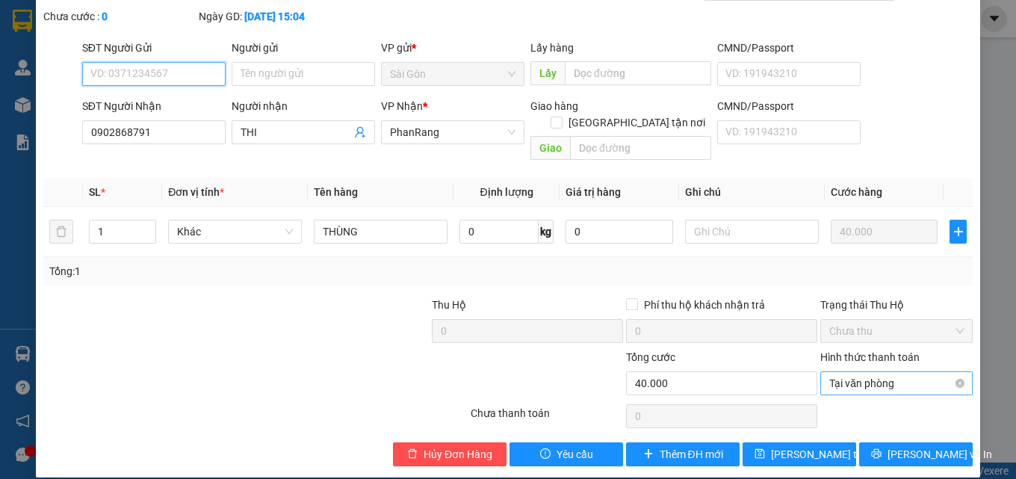
drag, startPoint x: 899, startPoint y: 366, endPoint x: 901, endPoint y: 377, distance: 10.7
click at [899, 372] on span "Tại văn phòng" at bounding box center [897, 383] width 135 height 22
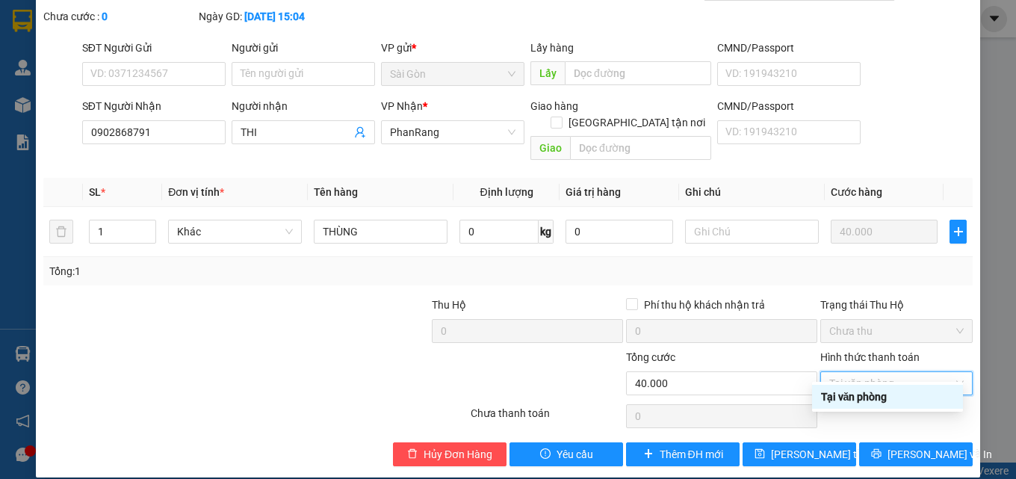
click at [903, 402] on div "Tại văn phòng" at bounding box center [887, 397] width 133 height 16
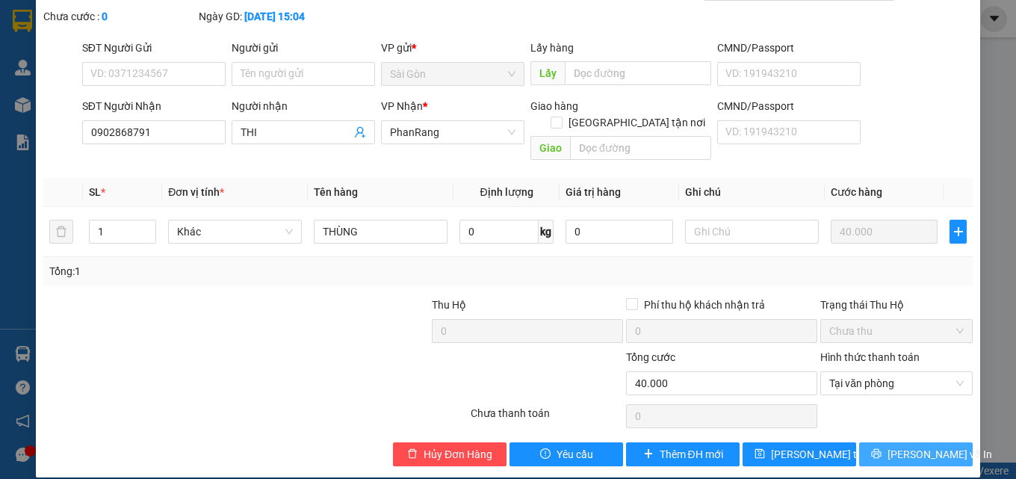
click at [908, 446] on span "[PERSON_NAME] và In" at bounding box center [940, 454] width 105 height 16
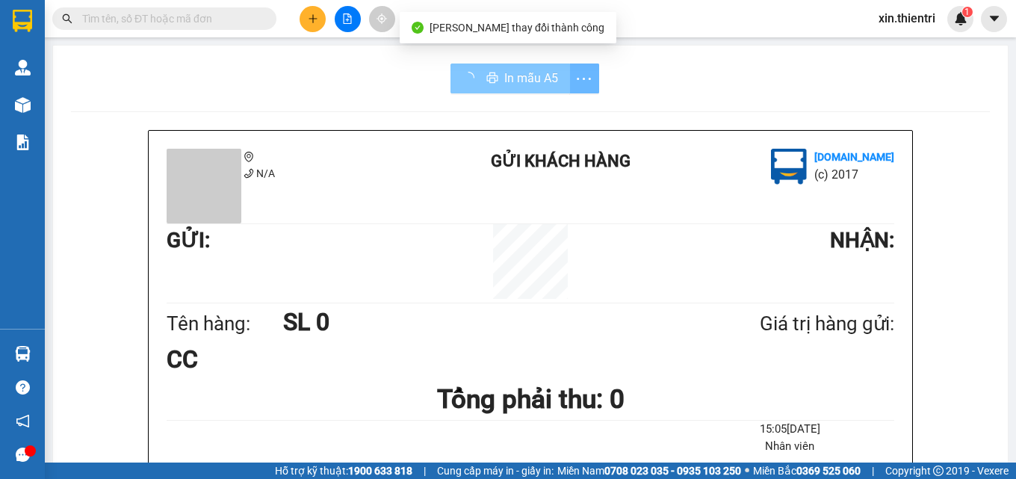
drag, startPoint x: 512, startPoint y: 72, endPoint x: 517, endPoint y: 78, distance: 8.5
click at [516, 77] on span "In mẫu A5" at bounding box center [531, 78] width 54 height 19
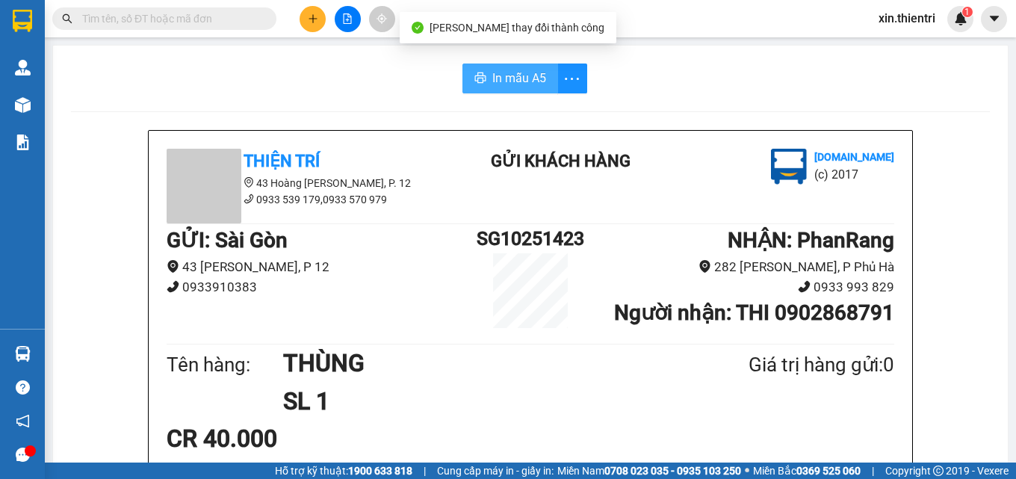
click at [517, 78] on span "In mẫu A5" at bounding box center [519, 78] width 54 height 19
